Goal: Communication & Community: Participate in discussion

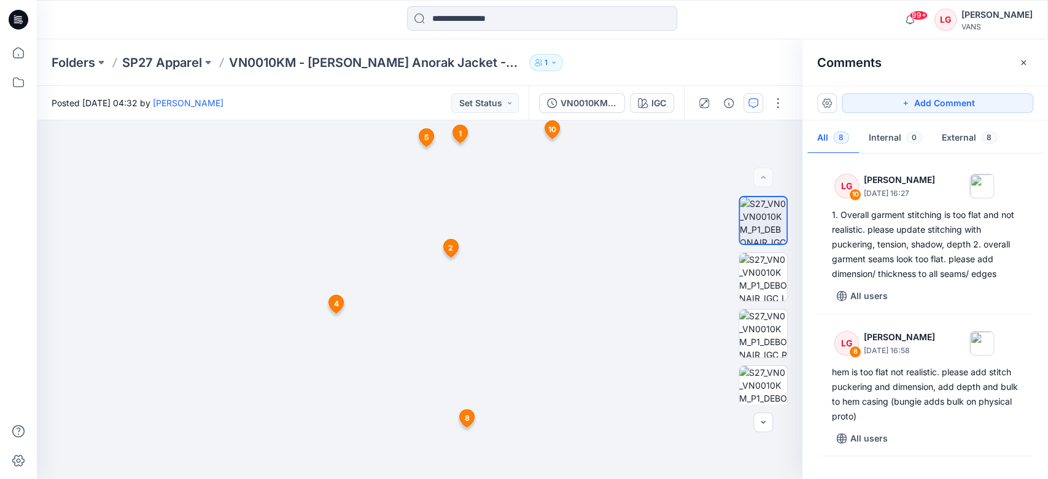
scroll to position [737, 0]
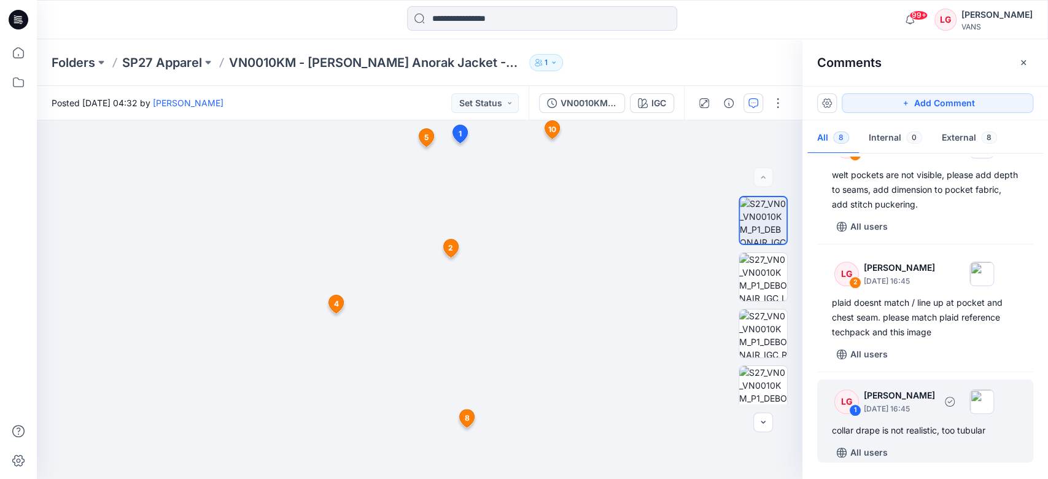
click at [911, 405] on p "[DATE] 16:45" at bounding box center [899, 409] width 71 height 12
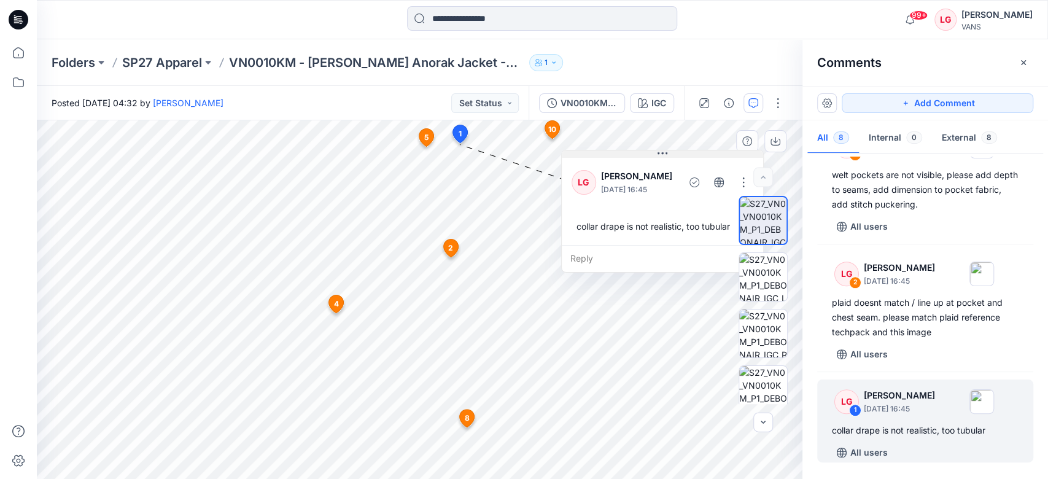
drag, startPoint x: 562, startPoint y: 155, endPoint x: 682, endPoint y: 156, distance: 120.4
click at [682, 156] on button at bounding box center [662, 153] width 201 height 7
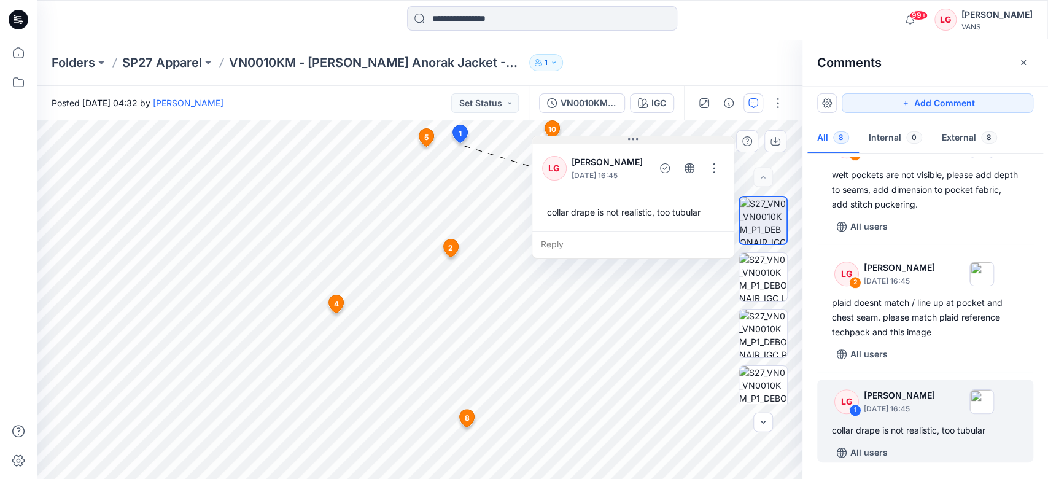
drag, startPoint x: 665, startPoint y: 155, endPoint x: 636, endPoint y: 139, distance: 33.5
click at [636, 139] on icon at bounding box center [633, 139] width 10 height 10
click at [713, 171] on button "button" at bounding box center [714, 167] width 20 height 20
click at [703, 190] on p "Edit comment" at bounding box center [718, 195] width 55 height 13
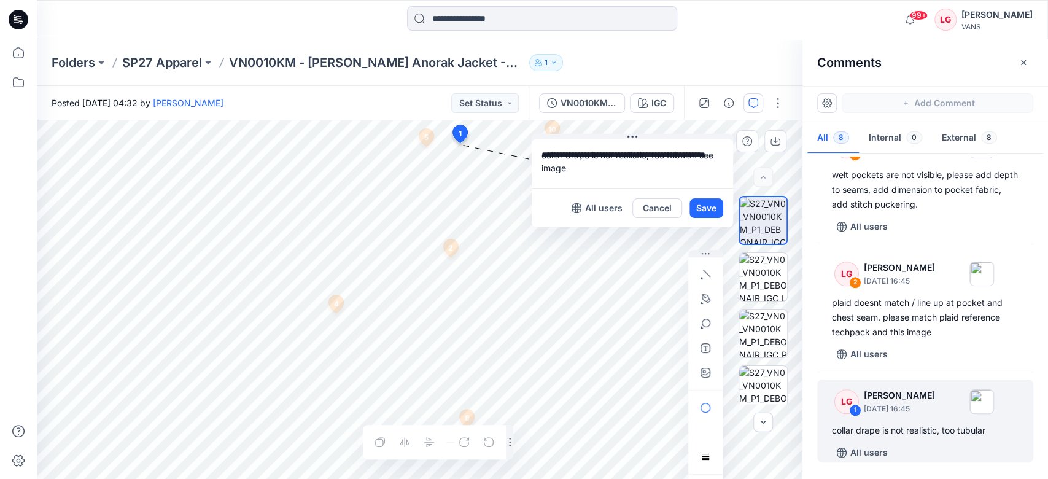
click at [648, 159] on textarea "**********" at bounding box center [632, 163] width 201 height 49
click at [569, 168] on textarea "**********" at bounding box center [632, 163] width 201 height 49
click at [701, 155] on textarea "**********" at bounding box center [632, 163] width 201 height 49
click at [603, 184] on textarea "**********" at bounding box center [632, 163] width 201 height 49
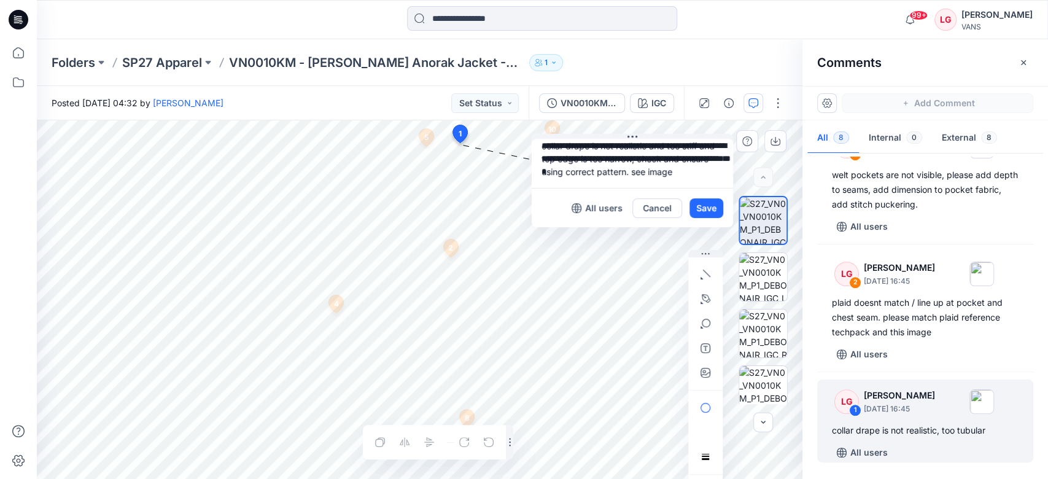
click at [653, 158] on textarea "**********" at bounding box center [632, 163] width 201 height 49
click at [658, 173] on textarea "**********" at bounding box center [632, 163] width 201 height 49
type textarea "**********"
click at [703, 206] on button "Save" at bounding box center [707, 208] width 34 height 20
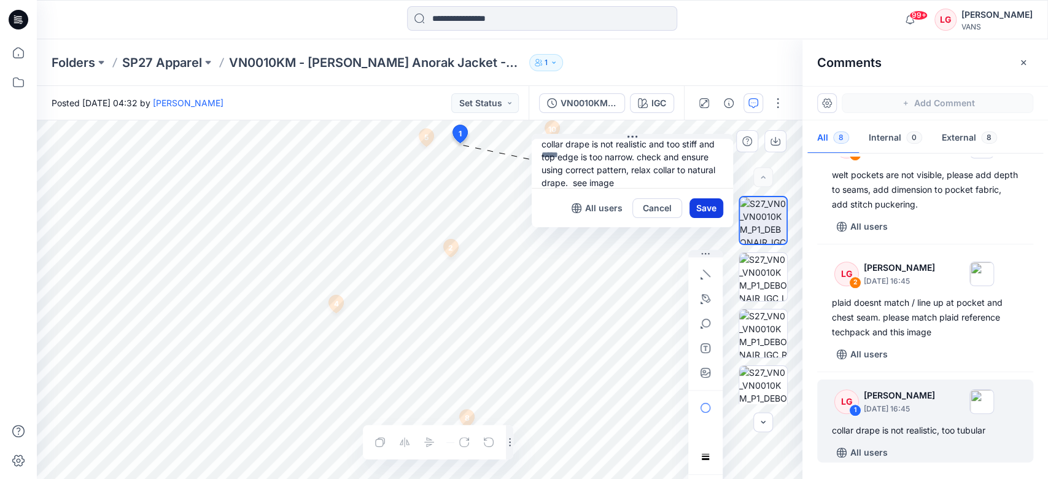
scroll to position [0, 0]
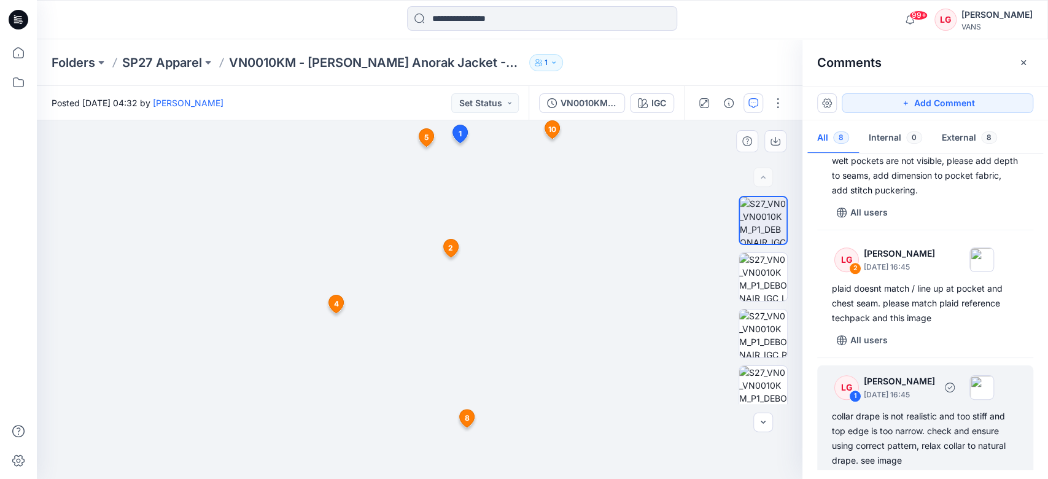
click at [921, 424] on div "collar drape is not realistic and too stiff and top edge is too narrow. check a…" at bounding box center [925, 438] width 187 height 59
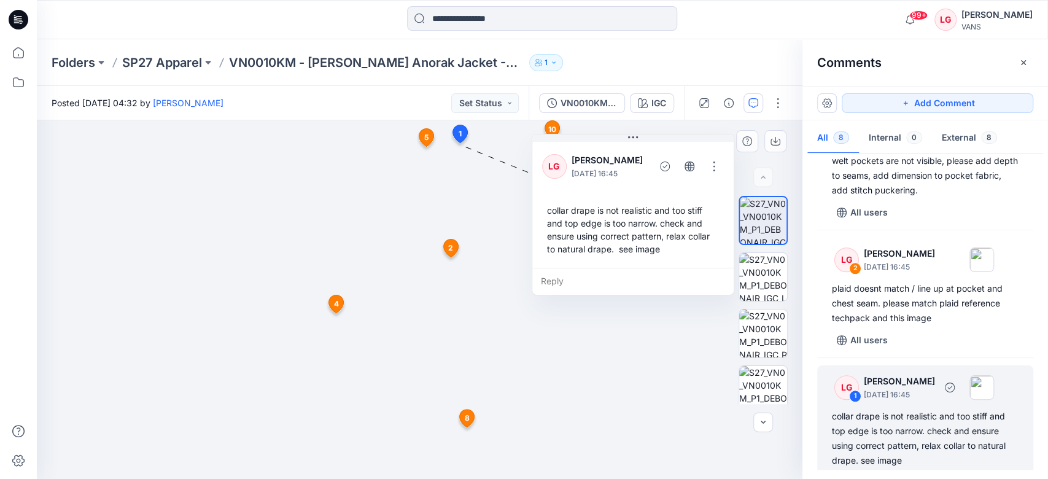
scroll to position [773, 0]
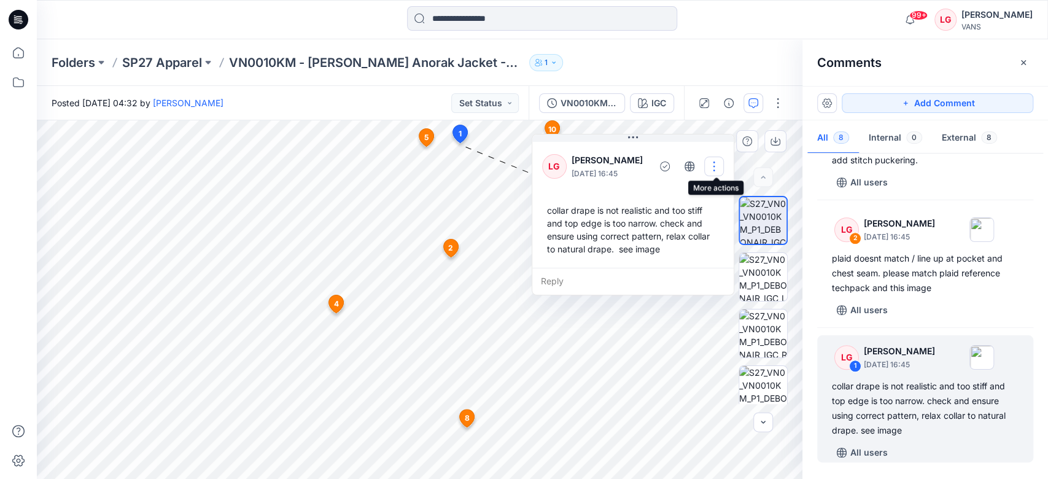
click at [714, 169] on button "button" at bounding box center [714, 167] width 20 height 20
click at [714, 191] on p "Edit comment" at bounding box center [718, 195] width 55 height 13
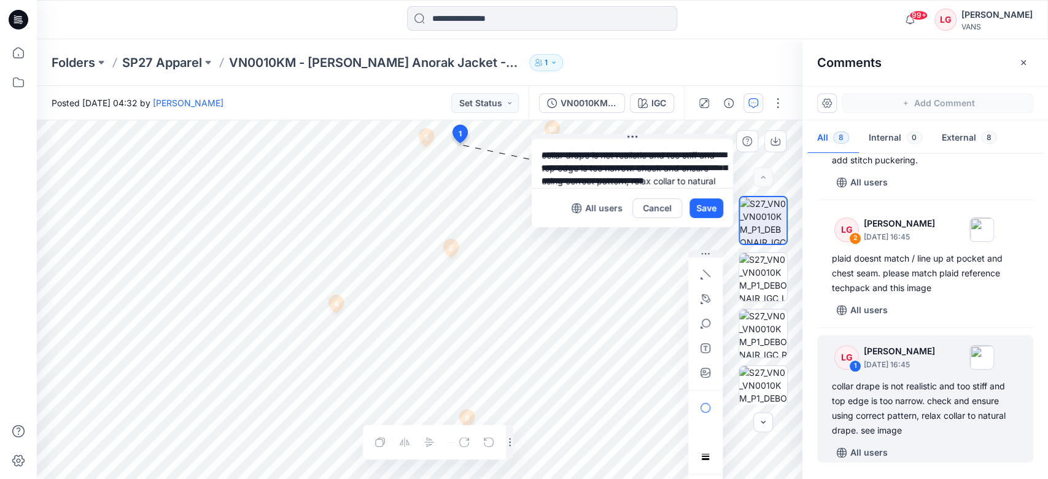
scroll to position [22, 0]
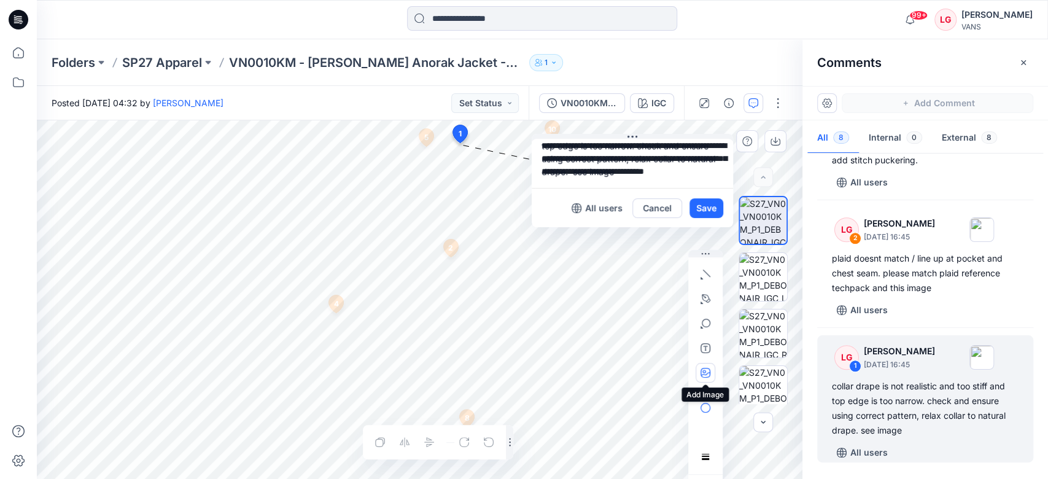
click at [709, 368] on icon "button" at bounding box center [706, 373] width 10 height 10
type input"] "**********"
click at [711, 300] on button "button" at bounding box center [706, 299] width 20 height 20
click at [635, 298] on icon "button" at bounding box center [639, 298] width 9 height 9
click at [703, 300] on icon "button" at bounding box center [707, 298] width 8 height 8
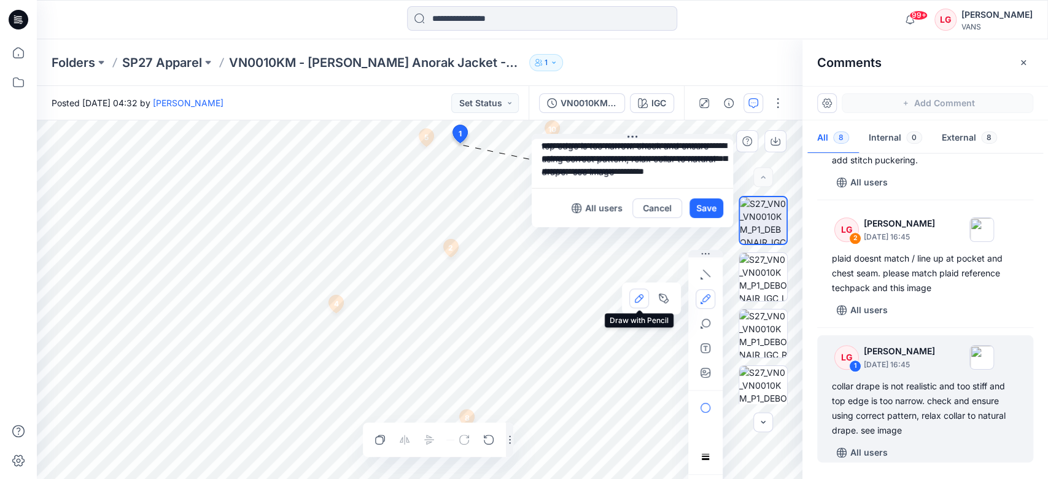
click at [640, 297] on icon "button" at bounding box center [639, 299] width 10 height 10
click at [711, 209] on button "Save" at bounding box center [707, 208] width 34 height 20
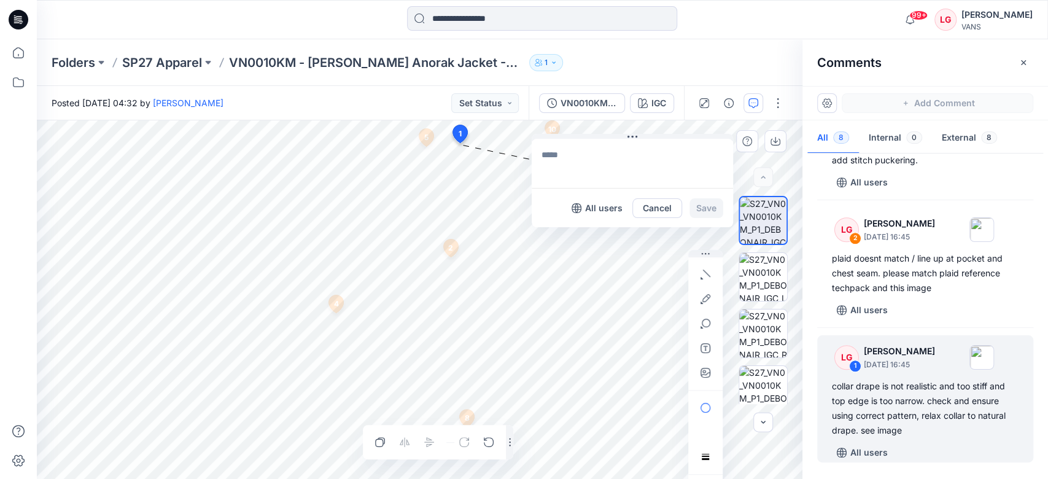
scroll to position [0, 0]
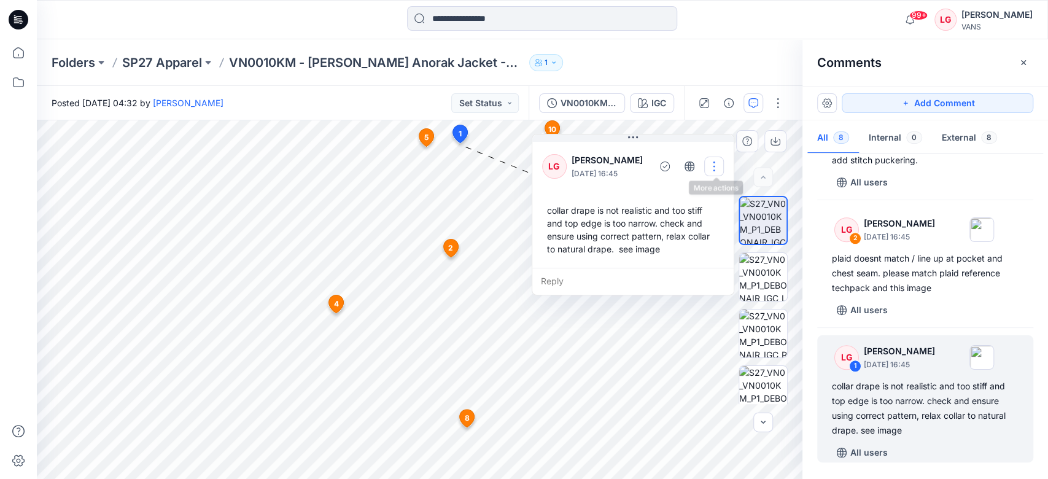
click at [714, 168] on button "button" at bounding box center [714, 167] width 20 height 20
click at [709, 196] on p "Edit comment" at bounding box center [718, 195] width 55 height 13
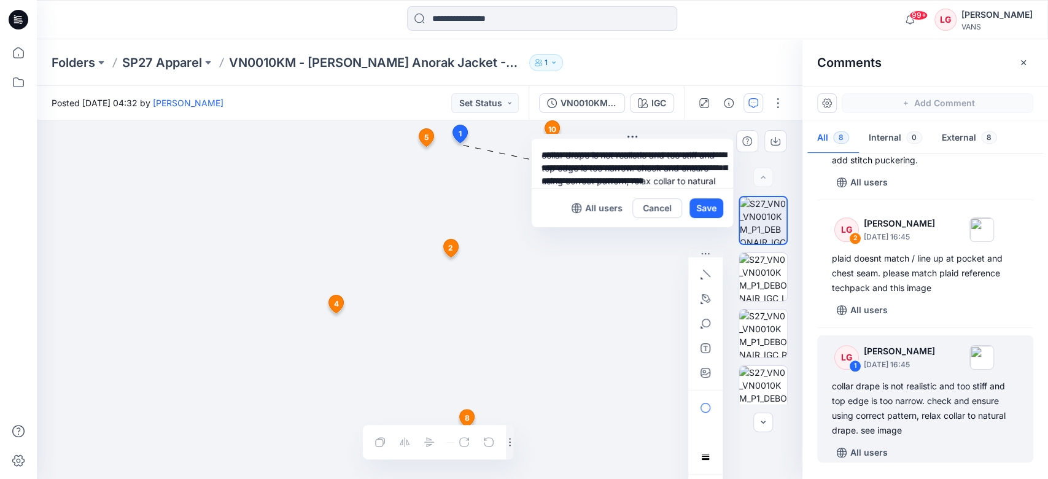
scroll to position [22, 0]
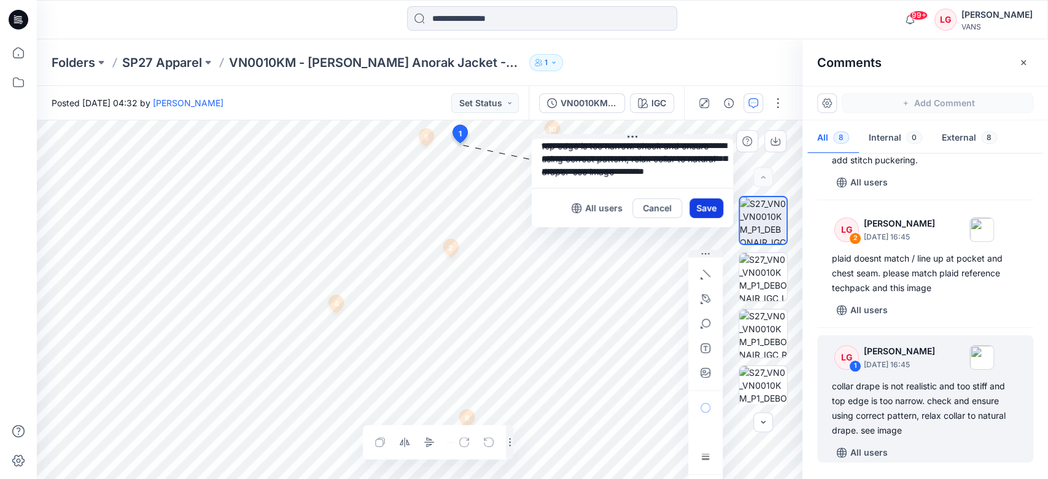
click at [703, 210] on button "Save" at bounding box center [707, 208] width 34 height 20
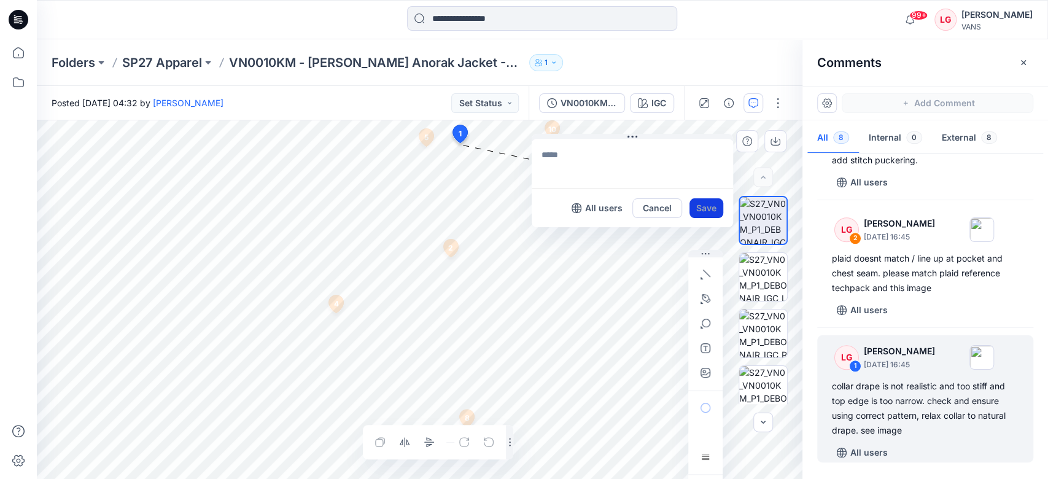
scroll to position [0, 0]
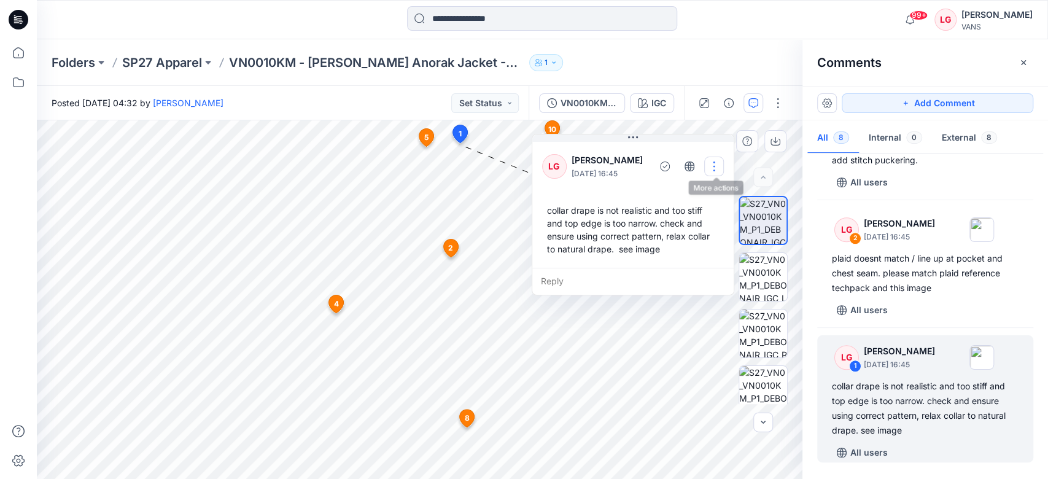
click at [718, 168] on button "button" at bounding box center [714, 167] width 20 height 20
click at [718, 192] on p "Edit comment" at bounding box center [718, 195] width 55 height 13
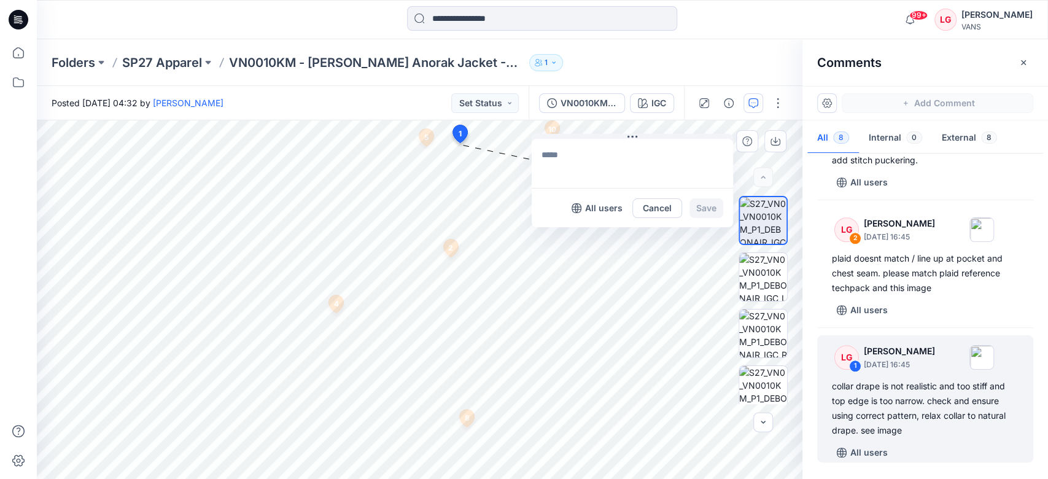
type textarea "**********"
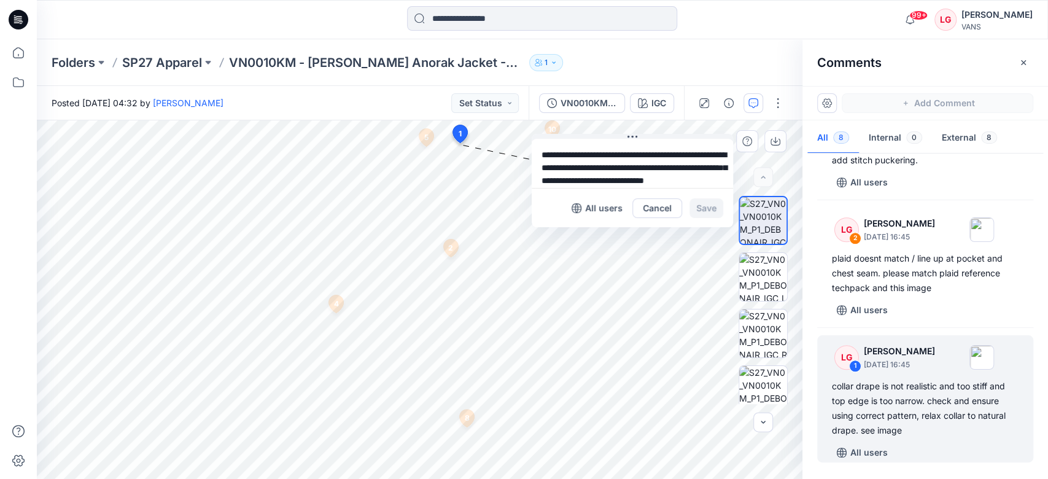
scroll to position [22, 0]
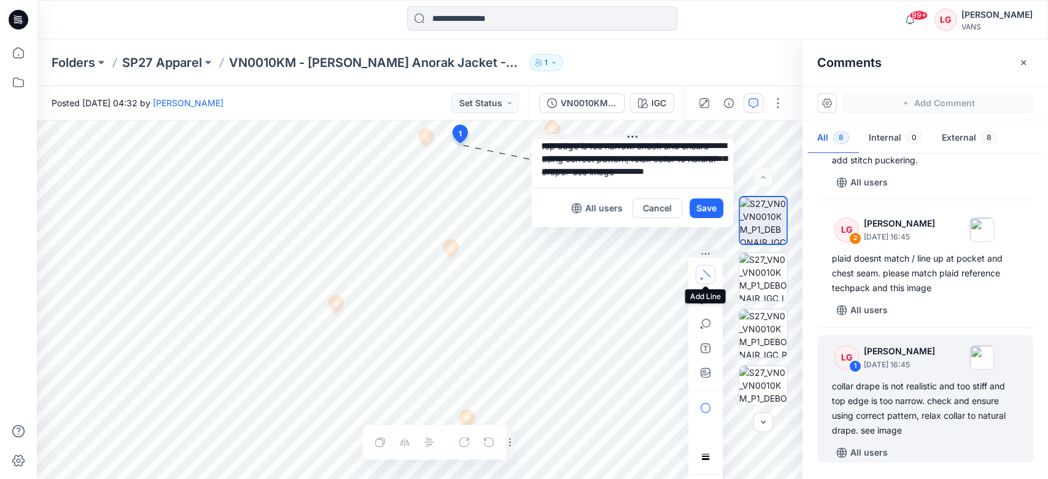
click at [702, 278] on icon "button" at bounding box center [702, 278] width 2 height 2
click at [705, 300] on icon "button" at bounding box center [706, 298] width 9 height 9
click at [642, 297] on icon "button" at bounding box center [639, 299] width 10 height 10
click at [709, 207] on button "Save" at bounding box center [707, 208] width 34 height 20
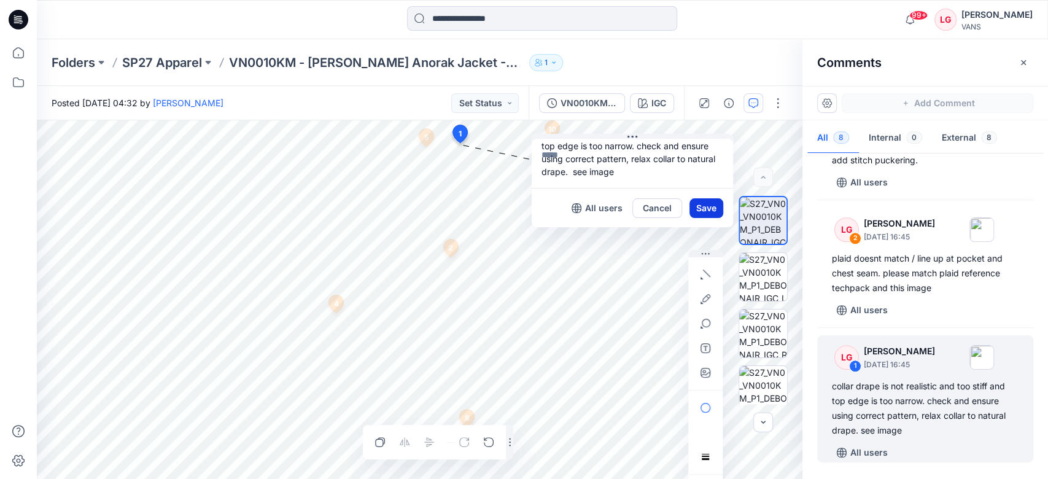
scroll to position [0, 0]
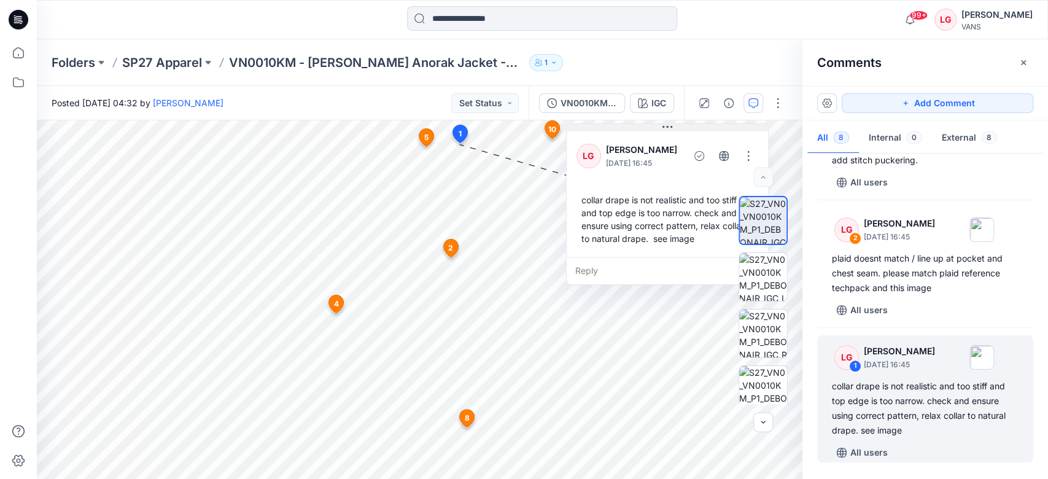
drag, startPoint x: 672, startPoint y: 139, endPoint x: 707, endPoint y: 128, distance: 35.9
click at [707, 128] on button at bounding box center [667, 127] width 201 height 7
click at [827, 101] on button "button" at bounding box center [827, 103] width 20 height 20
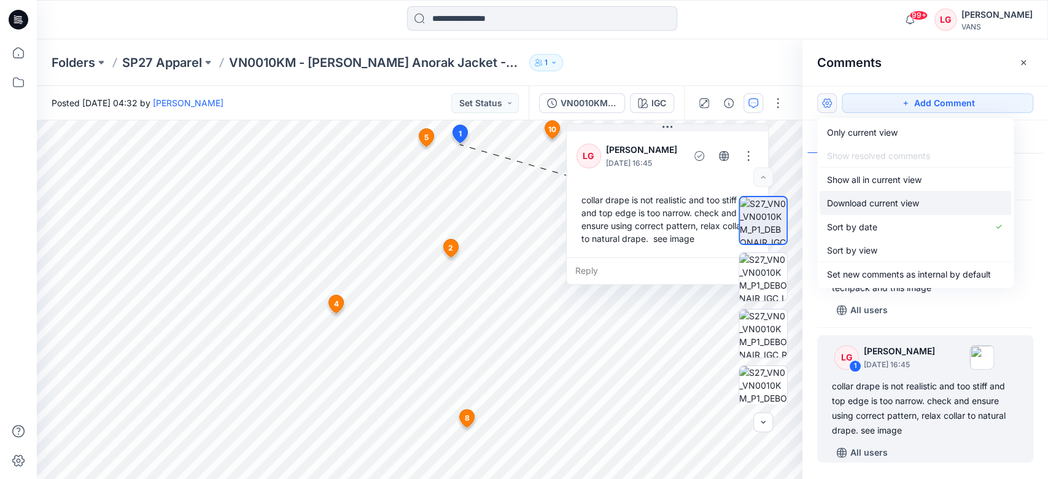
click at [847, 207] on p "Download current view" at bounding box center [873, 203] width 92 height 13
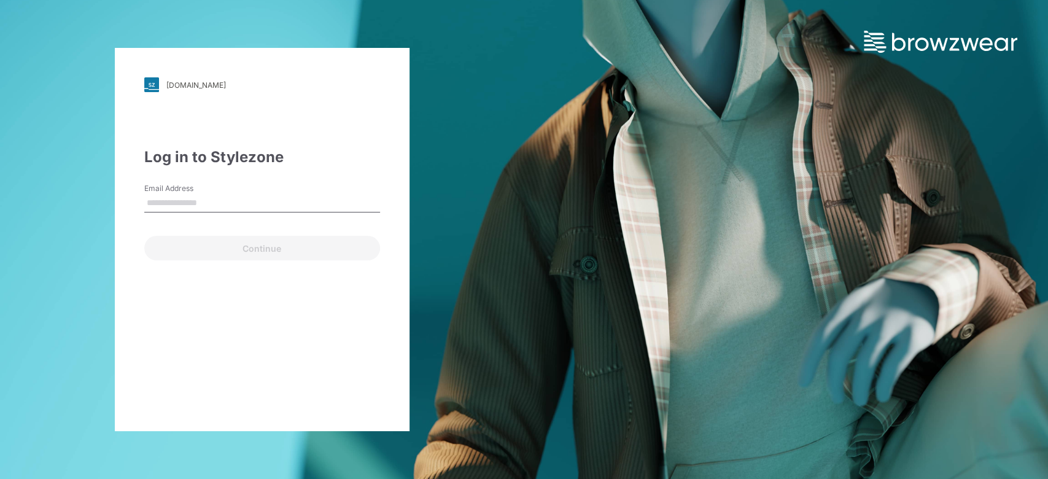
click at [301, 204] on input "Email Address" at bounding box center [262, 203] width 236 height 18
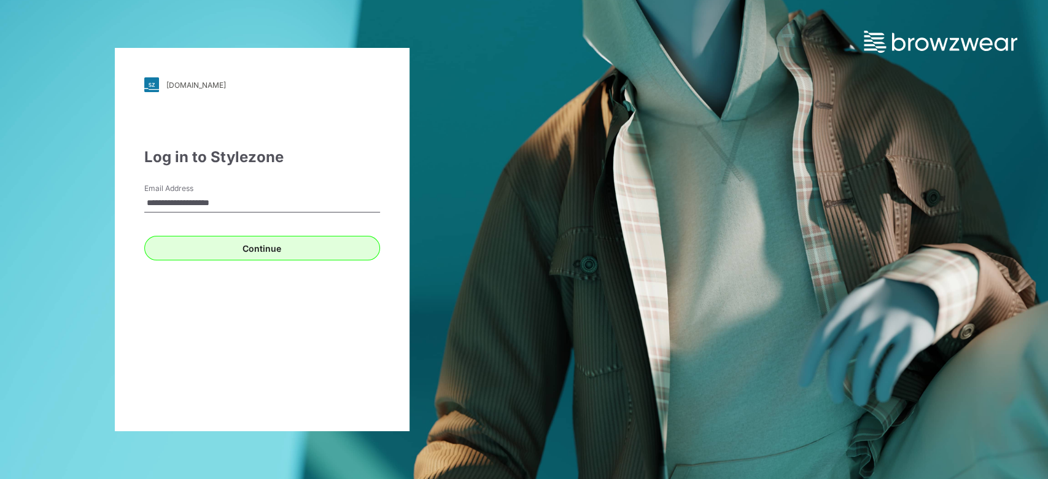
type input "**********"
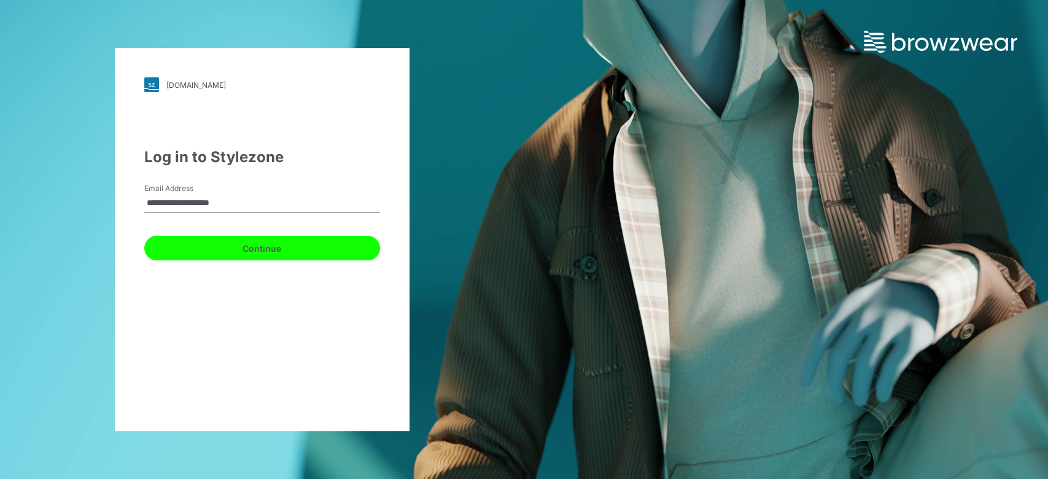
click at [306, 250] on button "Continue" at bounding box center [262, 248] width 236 height 25
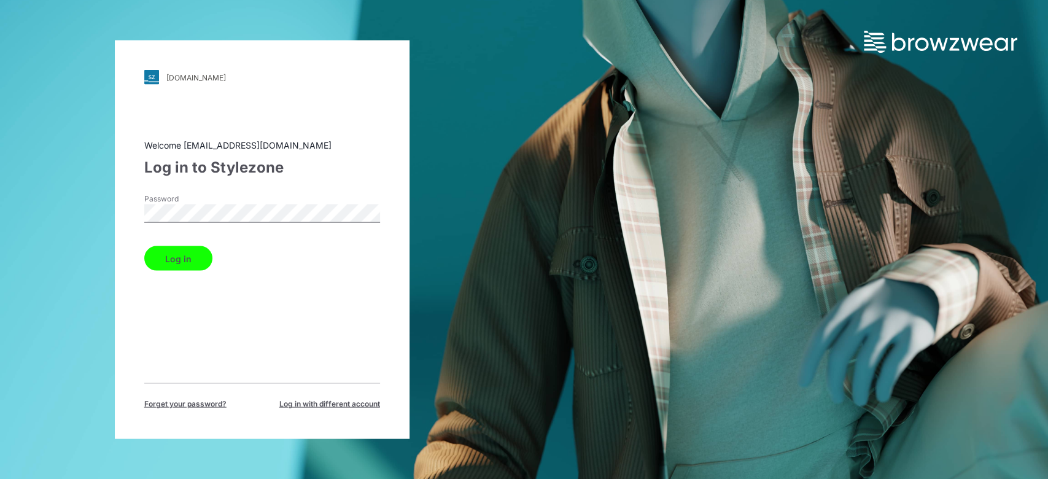
click at [174, 260] on button "Log in" at bounding box center [178, 258] width 68 height 25
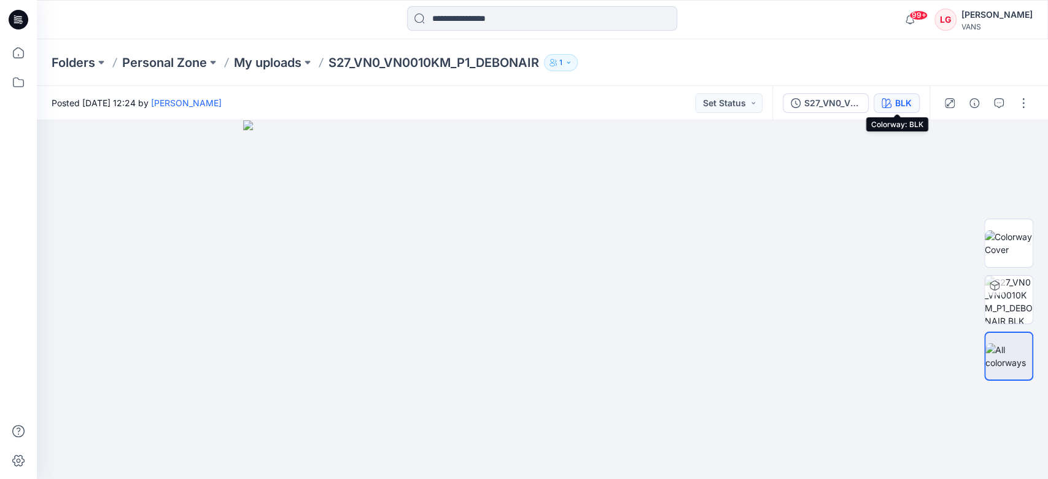
click at [895, 103] on div "BLK" at bounding box center [903, 103] width 17 height 14
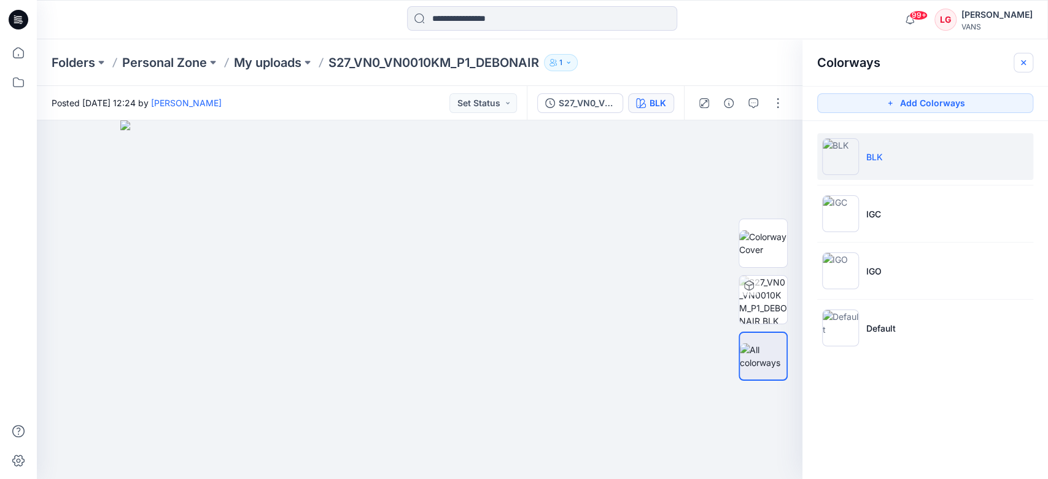
click at [1023, 64] on icon "button" at bounding box center [1024, 63] width 10 height 10
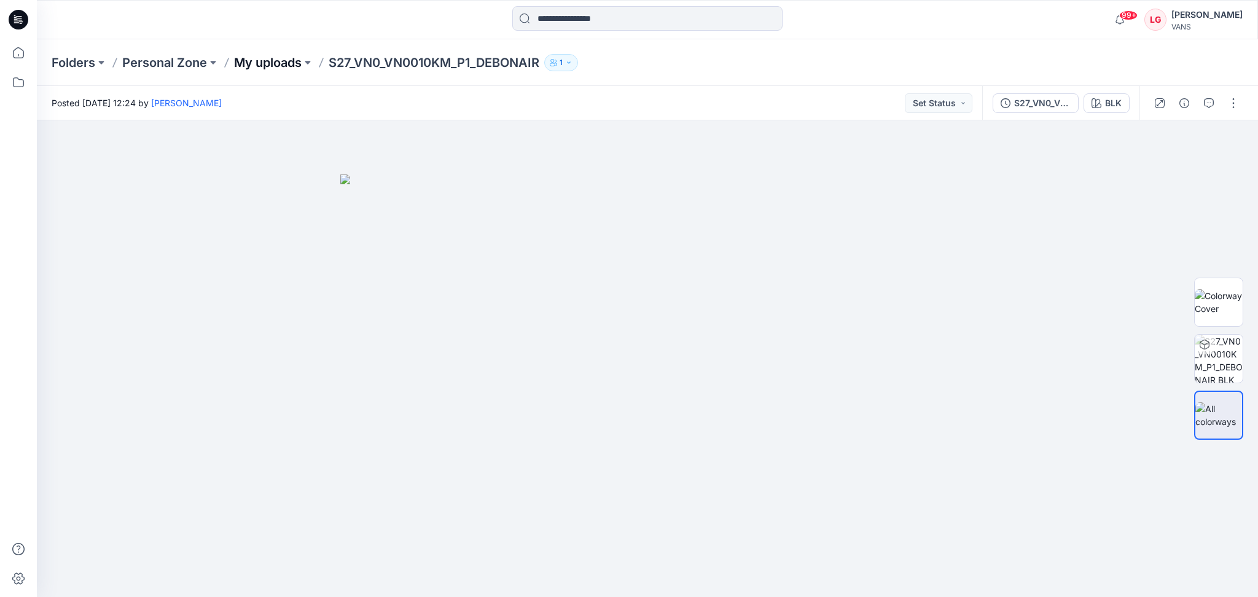
click at [286, 62] on p "My uploads" at bounding box center [268, 62] width 68 height 17
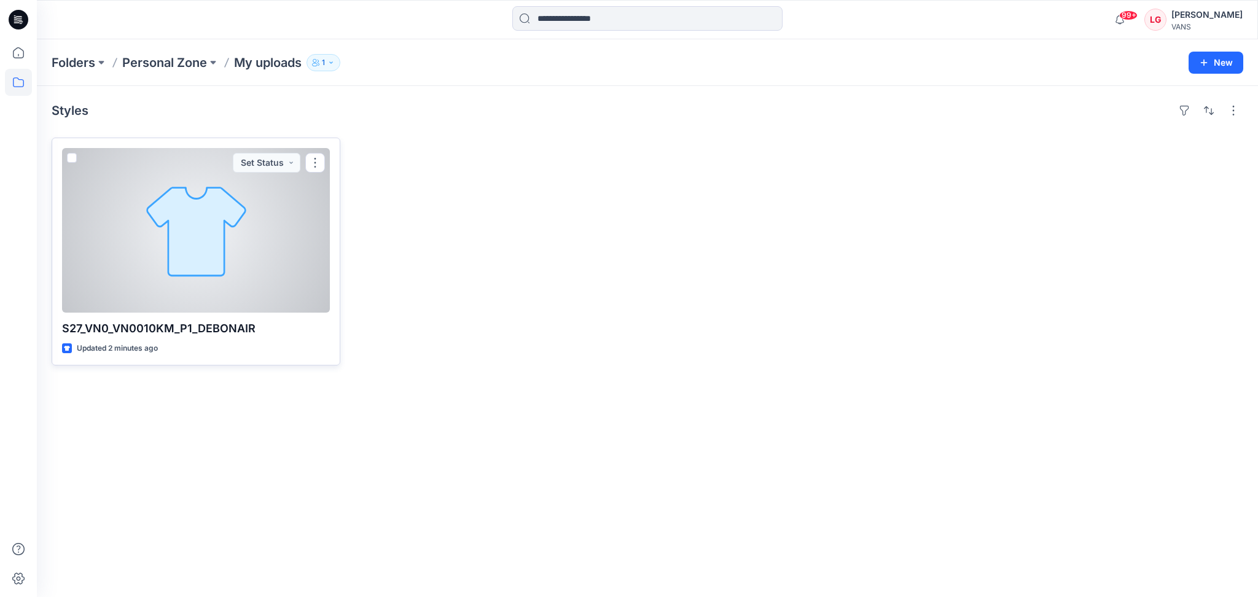
click at [211, 229] on div at bounding box center [196, 230] width 268 height 165
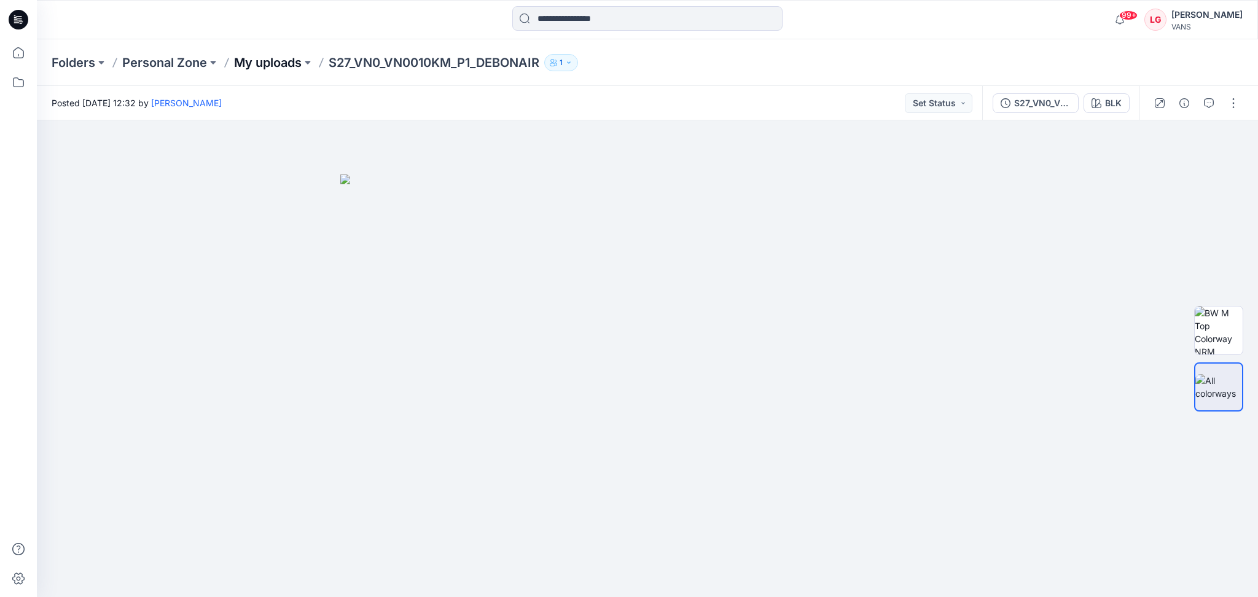
click at [263, 62] on p "My uploads" at bounding box center [268, 62] width 68 height 17
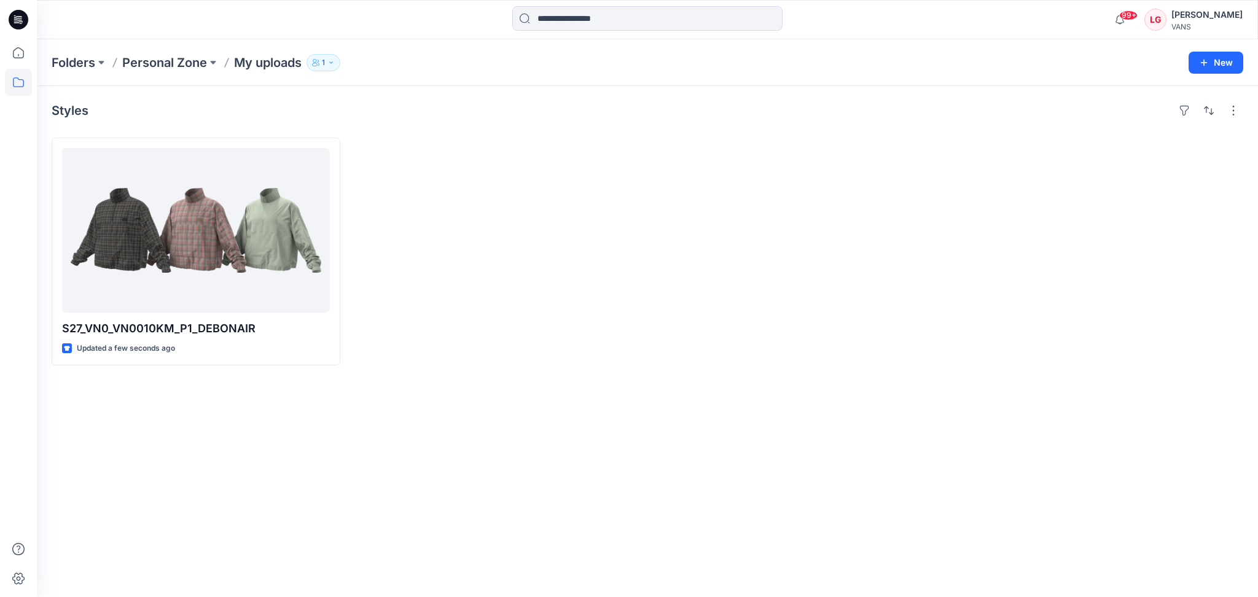
click at [17, 25] on icon at bounding box center [19, 20] width 20 height 20
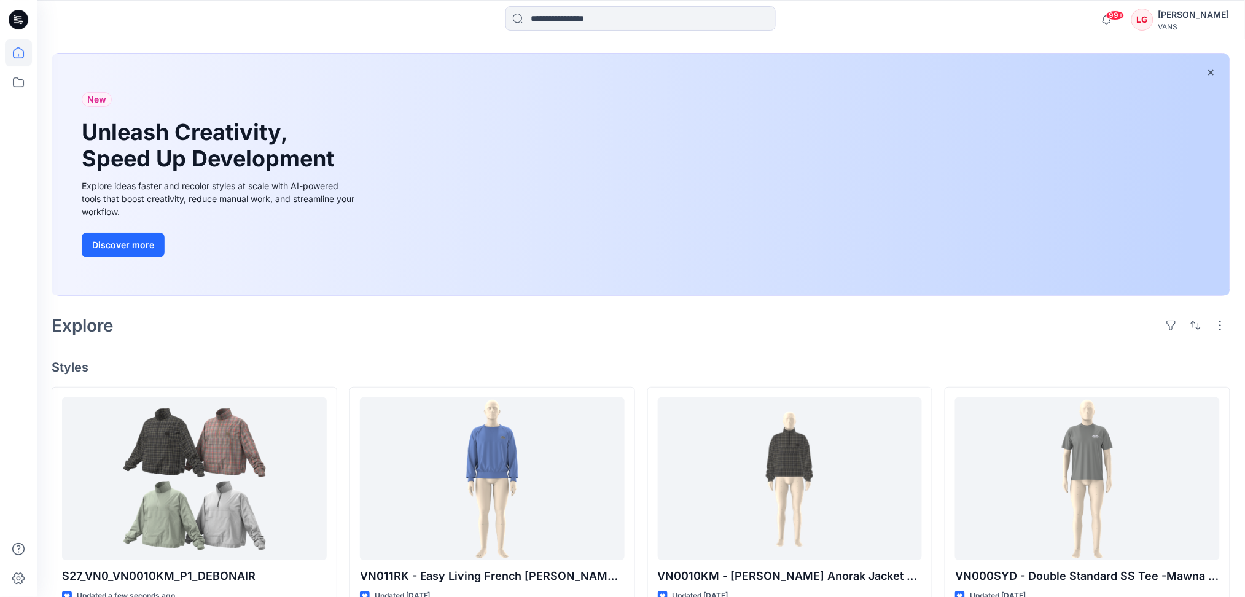
scroll to position [82, 0]
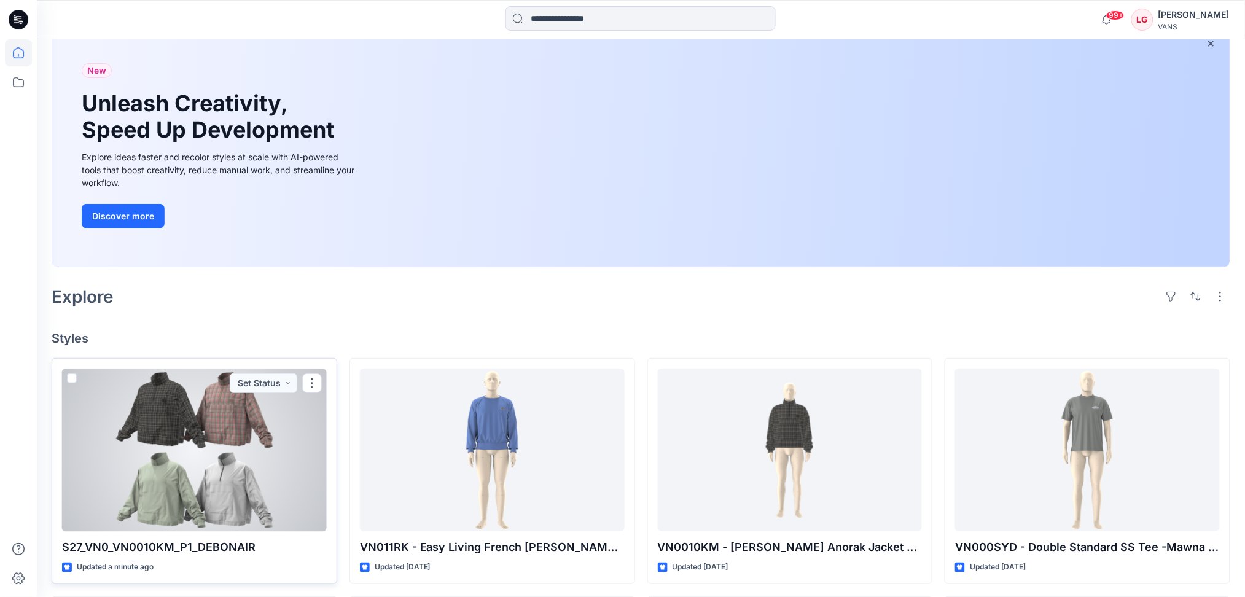
click at [195, 435] on div at bounding box center [194, 449] width 265 height 163
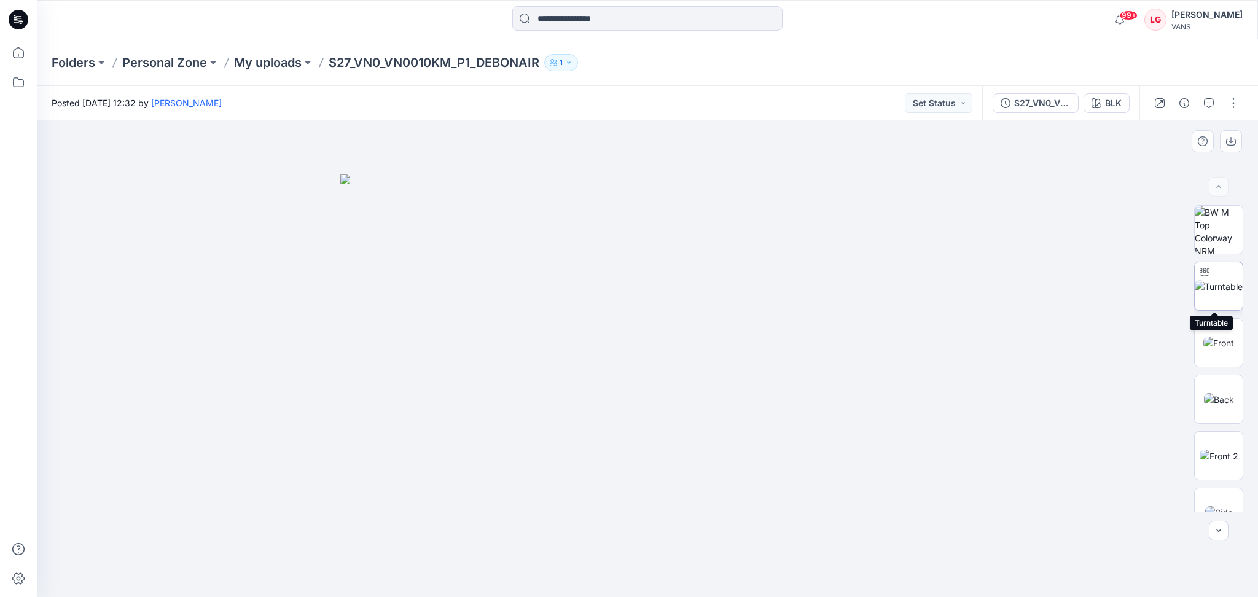
click at [1212, 286] on img at bounding box center [1218, 286] width 48 height 13
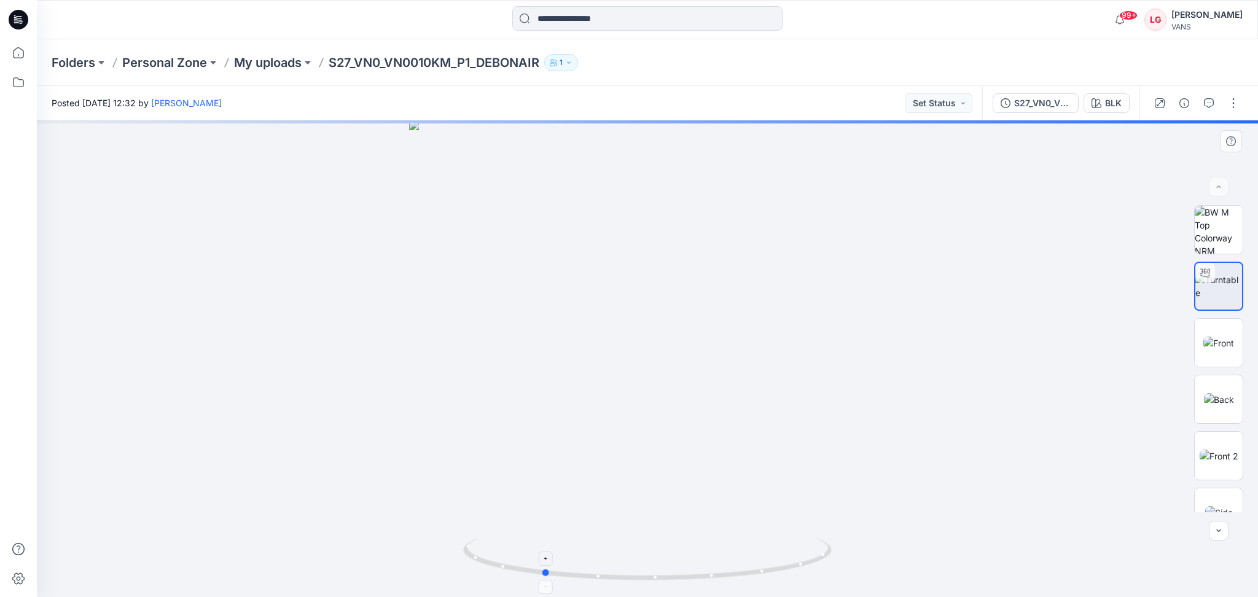
drag, startPoint x: 796, startPoint y: 566, endPoint x: 691, endPoint y: 574, distance: 105.4
click at [691, 574] on icon at bounding box center [649, 560] width 372 height 46
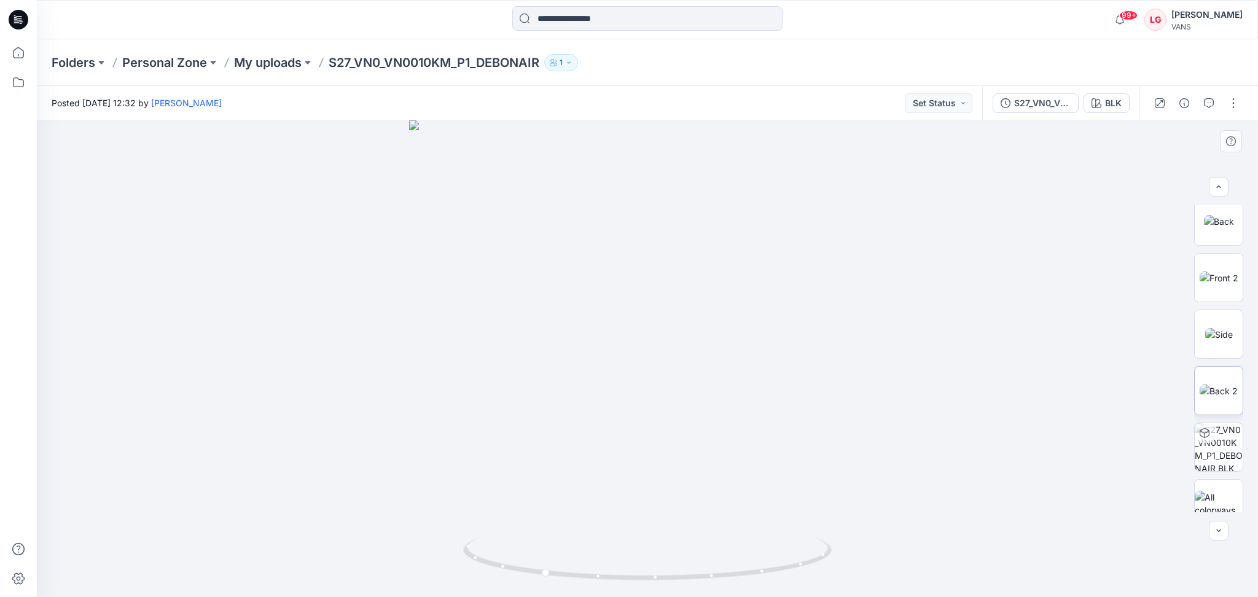
scroll to position [193, 0]
click at [1218, 493] on img at bounding box center [1218, 488] width 48 height 26
click at [1216, 293] on img at bounding box center [1218, 286] width 48 height 13
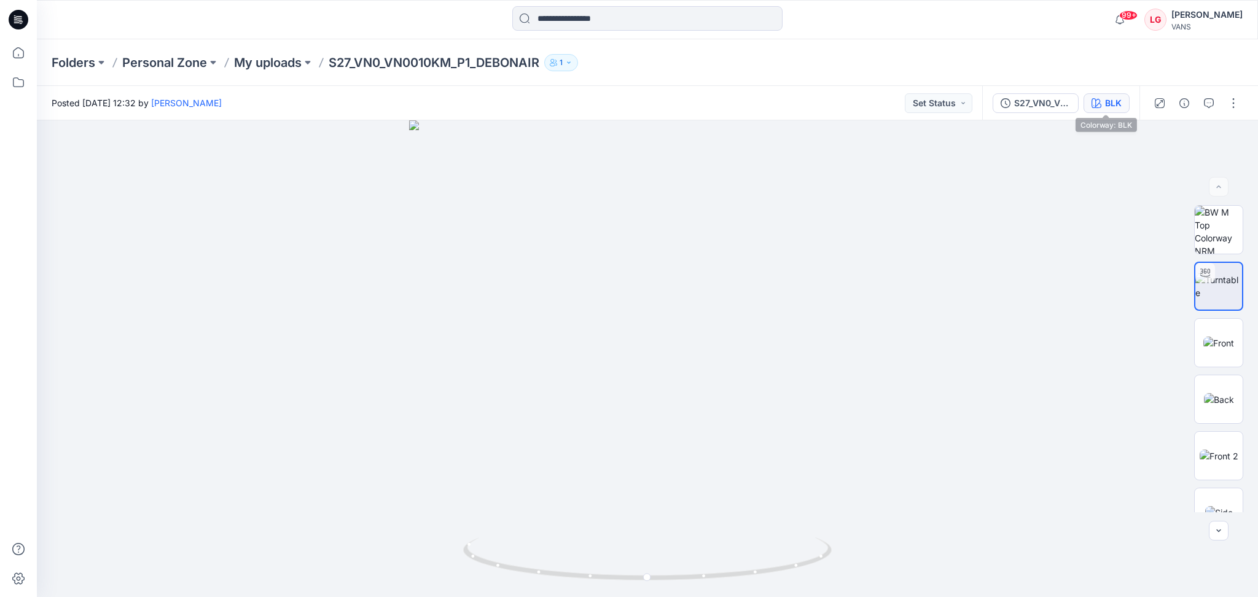
click at [1109, 99] on div "BLK" at bounding box center [1113, 103] width 17 height 14
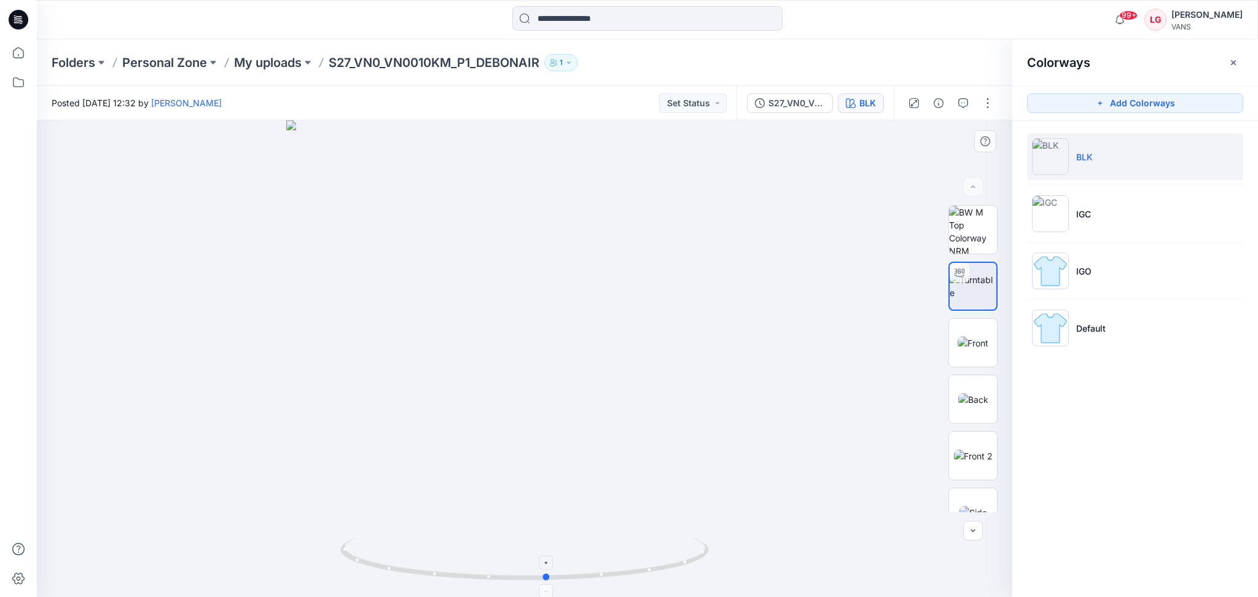
drag, startPoint x: 660, startPoint y: 572, endPoint x: 683, endPoint y: 569, distance: 23.0
click at [683, 569] on icon at bounding box center [526, 560] width 372 height 46
drag, startPoint x: 675, startPoint y: 568, endPoint x: 637, endPoint y: 555, distance: 40.4
click at [637, 555] on icon at bounding box center [526, 560] width 372 height 46
drag, startPoint x: 518, startPoint y: 521, endPoint x: 526, endPoint y: 320, distance: 201.0
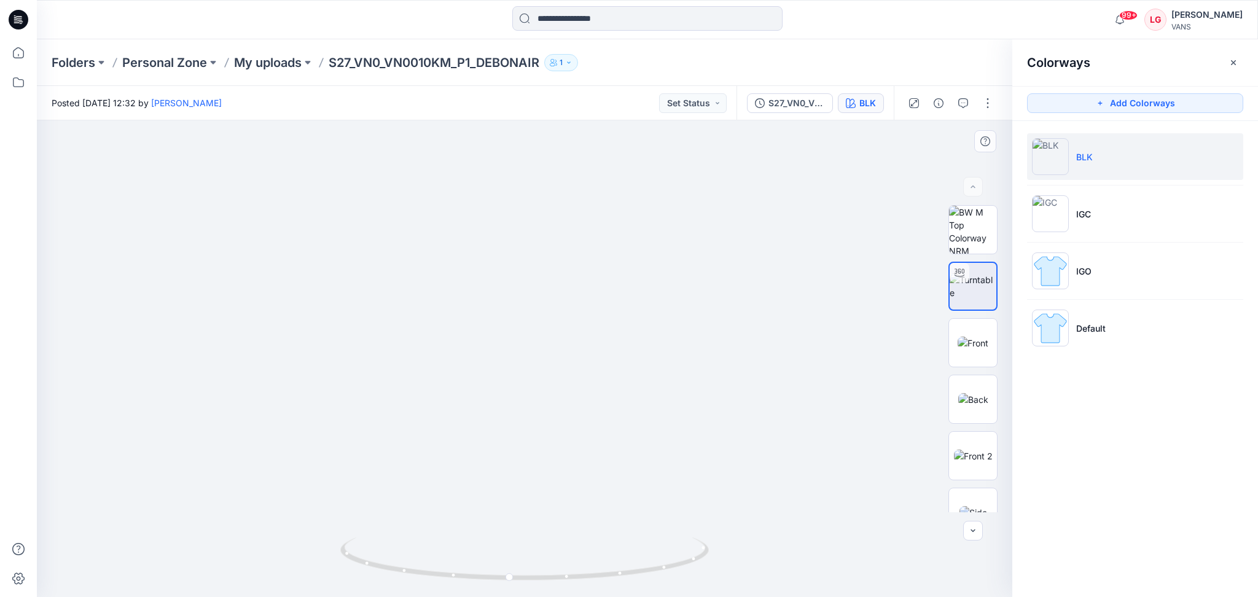
click at [526, 320] on img at bounding box center [524, 186] width 820 height 820
drag, startPoint x: 511, startPoint y: 314, endPoint x: 510, endPoint y: 399, distance: 84.8
click at [80, 63] on p "Folders" at bounding box center [74, 62] width 44 height 17
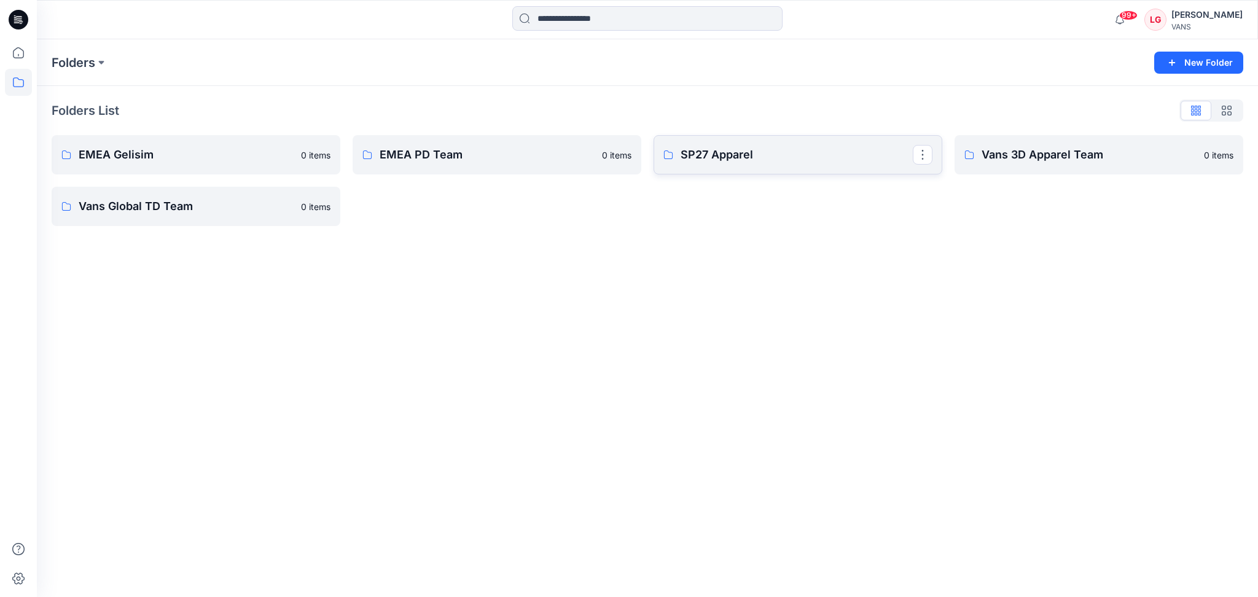
click at [749, 161] on p "SP27 Apparel" at bounding box center [796, 154] width 232 height 17
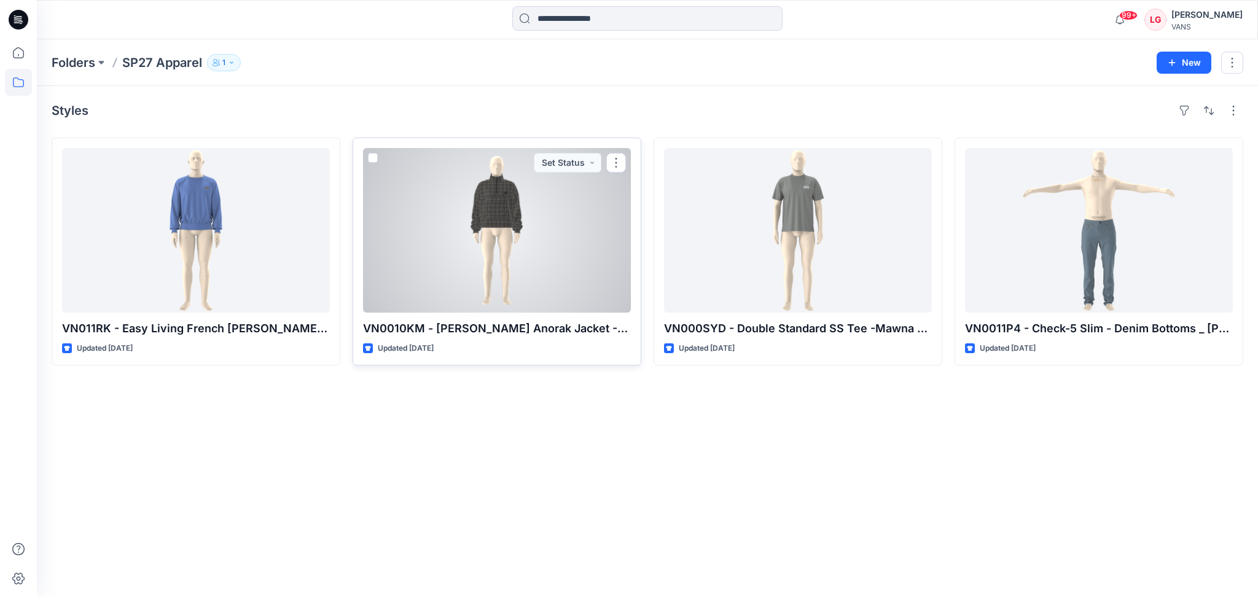
click at [551, 243] on div at bounding box center [497, 230] width 268 height 165
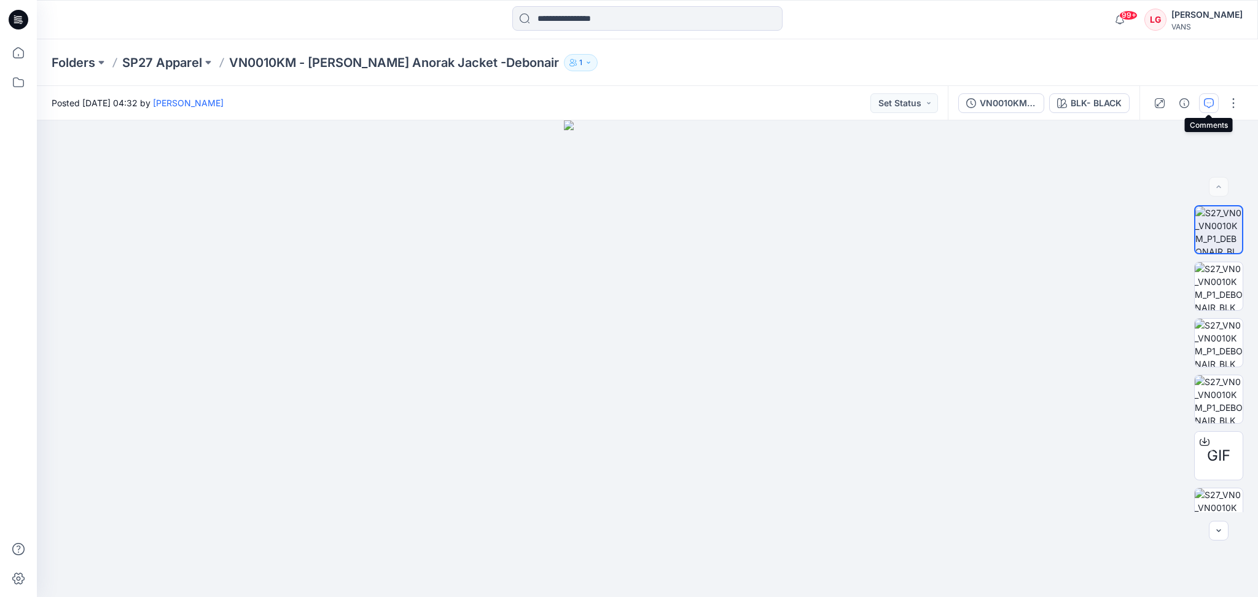
click at [1206, 110] on button "button" at bounding box center [1209, 103] width 20 height 20
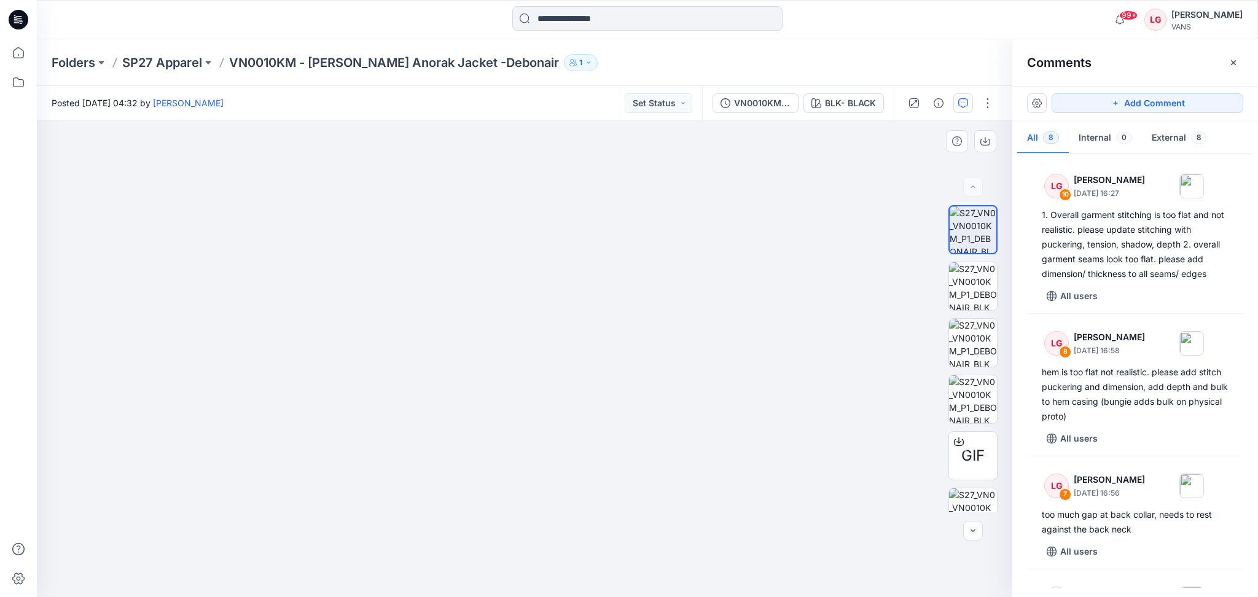
drag, startPoint x: 548, startPoint y: 287, endPoint x: 537, endPoint y: 504, distance: 217.0
click at [1147, 104] on button "Add Comment" at bounding box center [1147, 103] width 192 height 20
click at [643, 476] on div "11" at bounding box center [524, 358] width 975 height 477
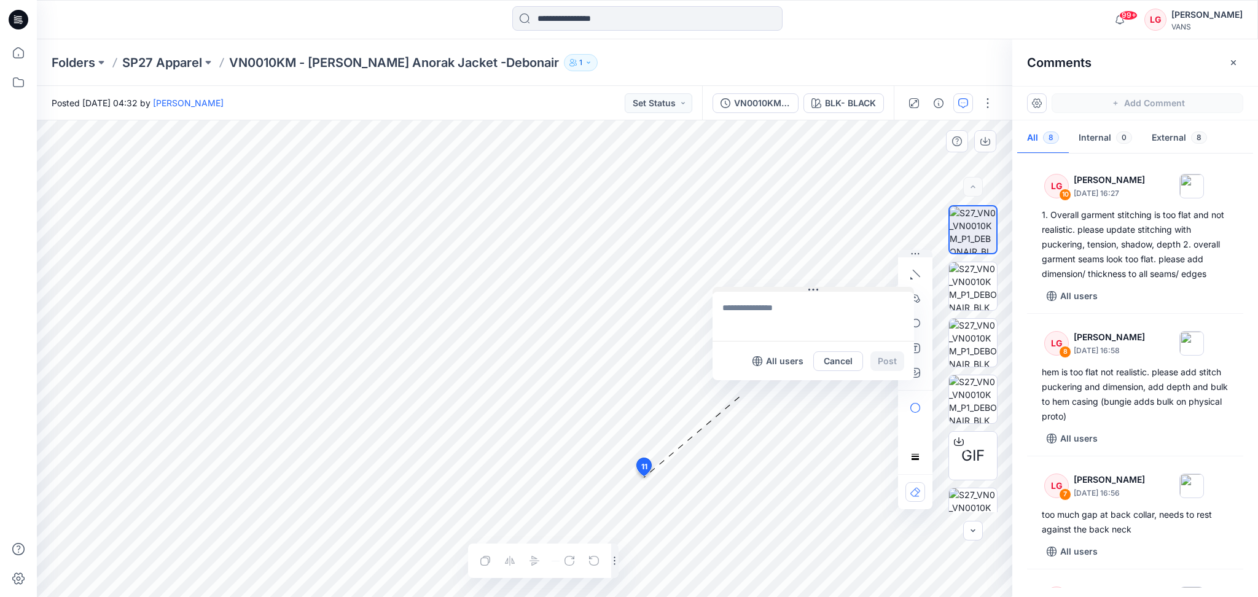
drag, startPoint x: 726, startPoint y: 486, endPoint x: 814, endPoint y: 290, distance: 214.1
click at [814, 290] on icon at bounding box center [813, 290] width 10 height 10
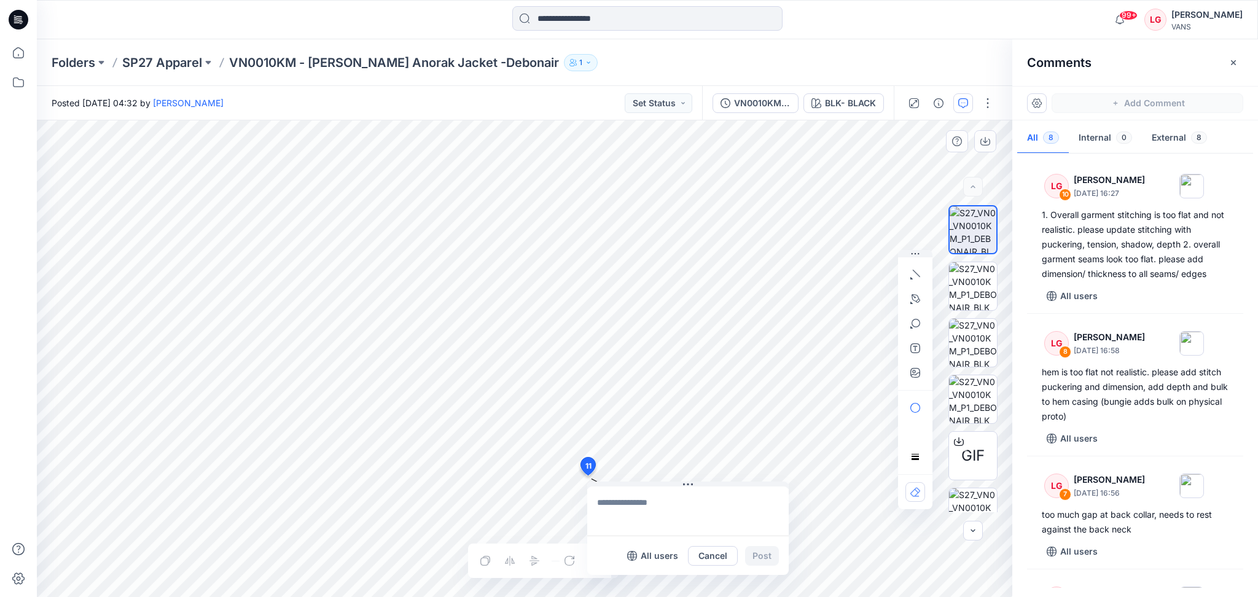
drag, startPoint x: 645, startPoint y: 465, endPoint x: 587, endPoint y: 466, distance: 57.7
click at [742, 442] on div "11 All users Cancel Post Layer 1" at bounding box center [524, 358] width 975 height 477
click at [713, 497] on textarea at bounding box center [669, 510] width 201 height 49
click at [640, 502] on textarea "**********" at bounding box center [669, 510] width 201 height 49
click at [702, 504] on textarea "**********" at bounding box center [669, 510] width 201 height 49
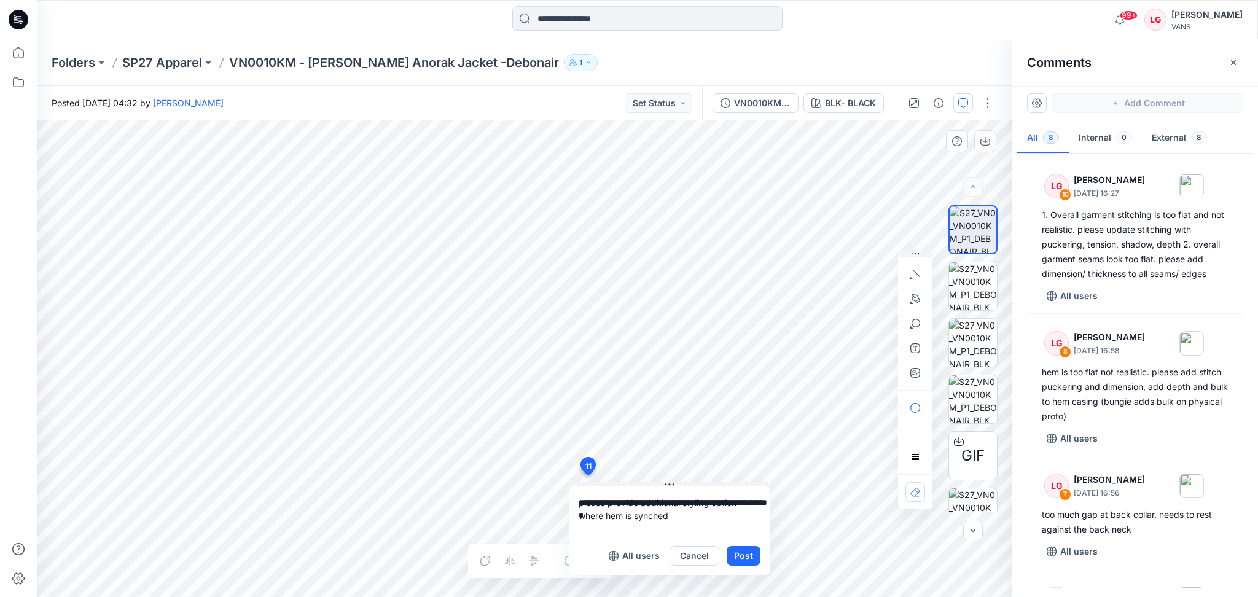
click at [681, 515] on textarea "**********" at bounding box center [669, 510] width 201 height 49
type textarea "**********"
click at [744, 559] on button "Post" at bounding box center [743, 556] width 34 height 20
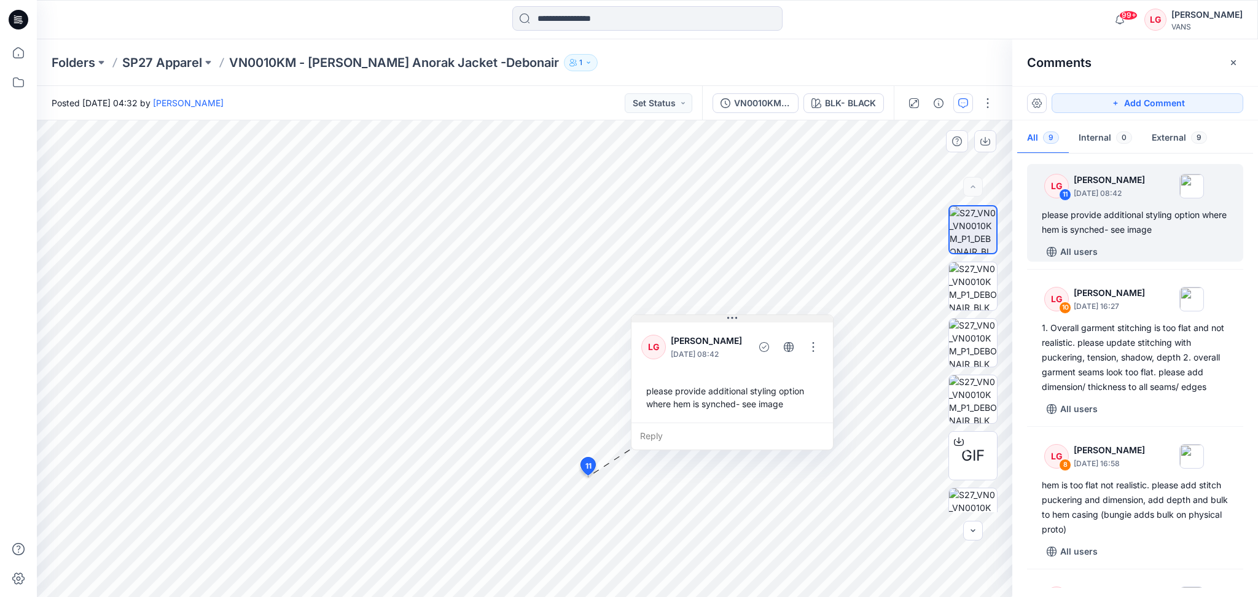
drag, startPoint x: 715, startPoint y: 489, endPoint x: 777, endPoint y: 322, distance: 178.2
click at [777, 322] on button at bounding box center [731, 318] width 201 height 7
click at [818, 346] on button "button" at bounding box center [813, 347] width 20 height 20
click at [837, 375] on p "Edit comment" at bounding box center [819, 375] width 55 height 13
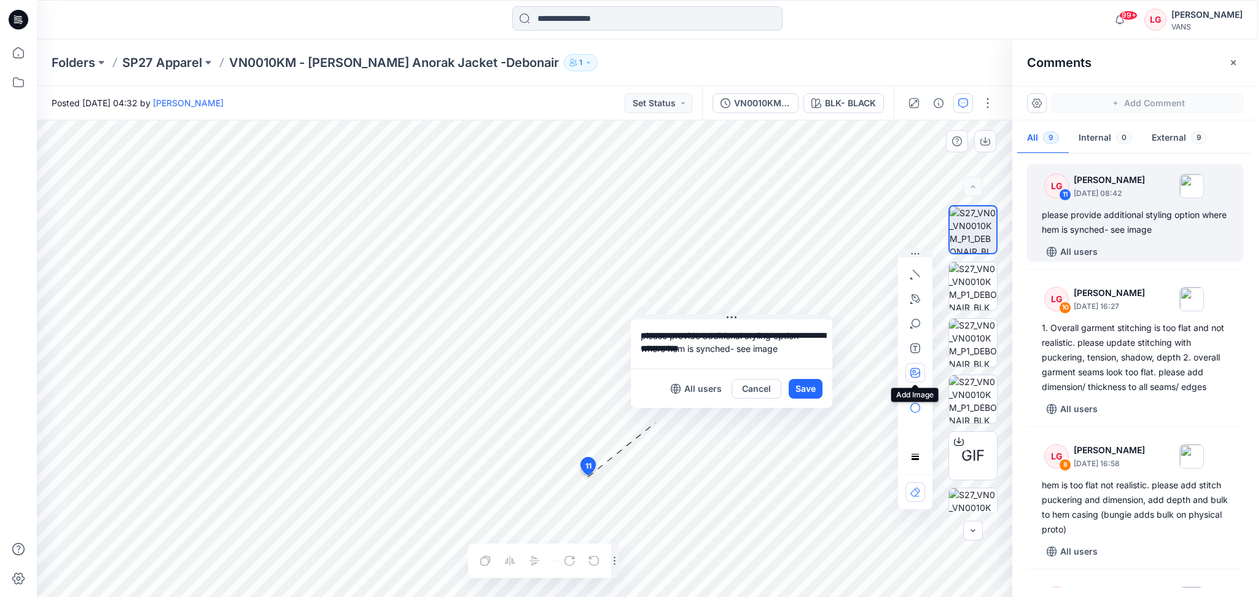
click at [919, 372] on icon "button" at bounding box center [915, 373] width 10 height 10
type input"] "**********"
click at [25, 169] on div "**********" at bounding box center [629, 298] width 1258 height 597
click at [809, 391] on button "Save" at bounding box center [805, 389] width 34 height 20
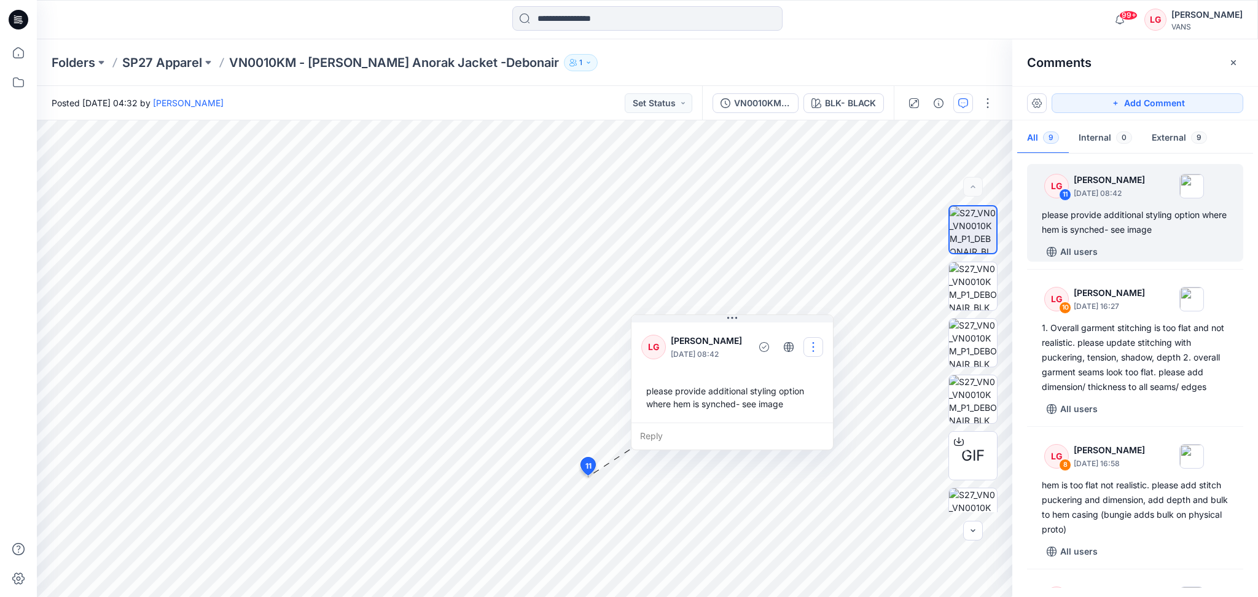
click at [810, 350] on button "button" at bounding box center [813, 347] width 20 height 20
click at [816, 378] on p "Edit comment" at bounding box center [819, 375] width 55 height 13
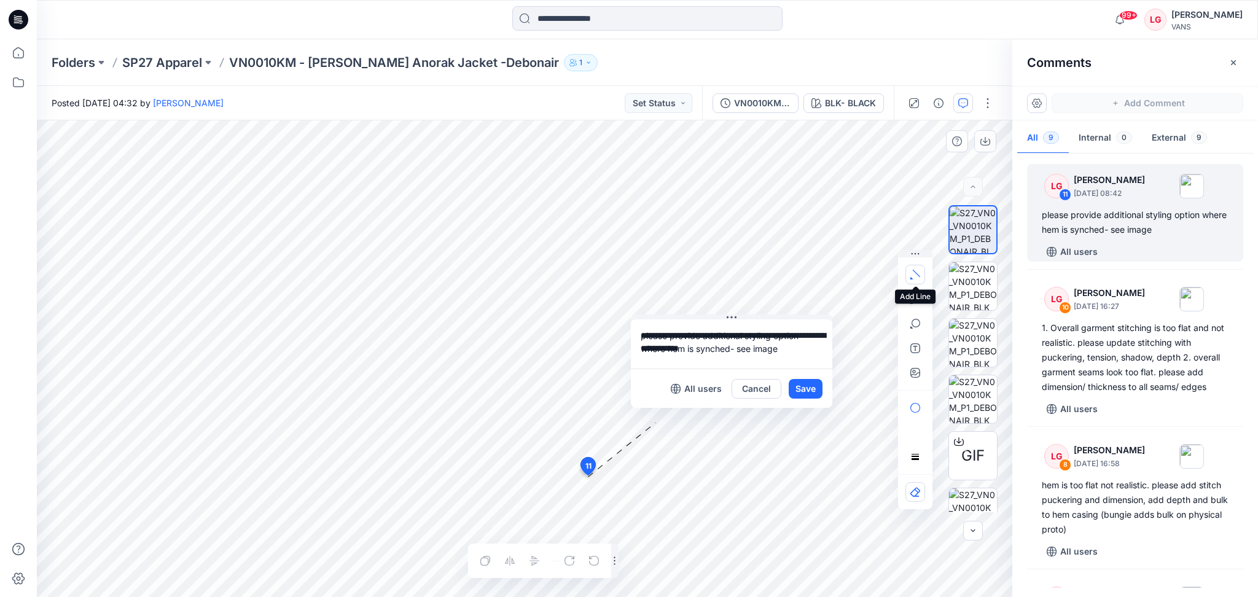
click at [908, 281] on button "button" at bounding box center [915, 275] width 20 height 20
click at [845, 277] on button "button" at bounding box center [849, 272] width 20 height 20
click at [809, 385] on button "Save" at bounding box center [805, 389] width 34 height 20
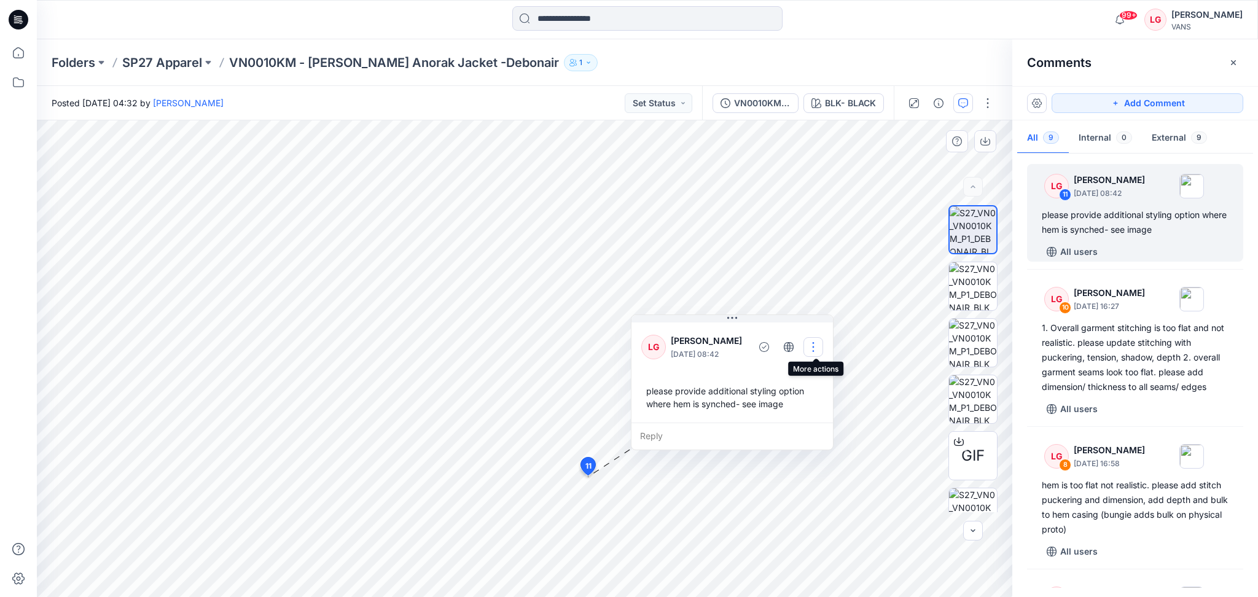
click at [817, 353] on button "button" at bounding box center [813, 347] width 20 height 20
click at [820, 377] on p "Edit comment" at bounding box center [819, 375] width 55 height 13
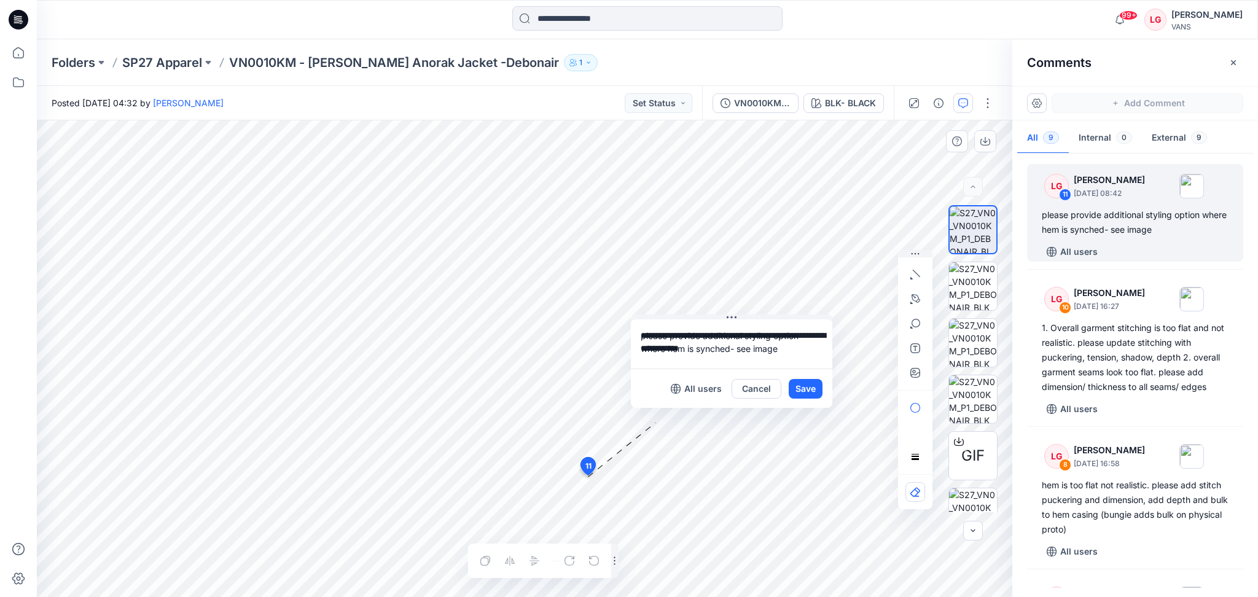
drag, startPoint x: 731, startPoint y: 350, endPoint x: 698, endPoint y: 352, distance: 32.6
click at [698, 352] on textarea "**********" at bounding box center [731, 343] width 201 height 49
type textarea "**********"
click at [801, 391] on button "Save" at bounding box center [805, 389] width 34 height 20
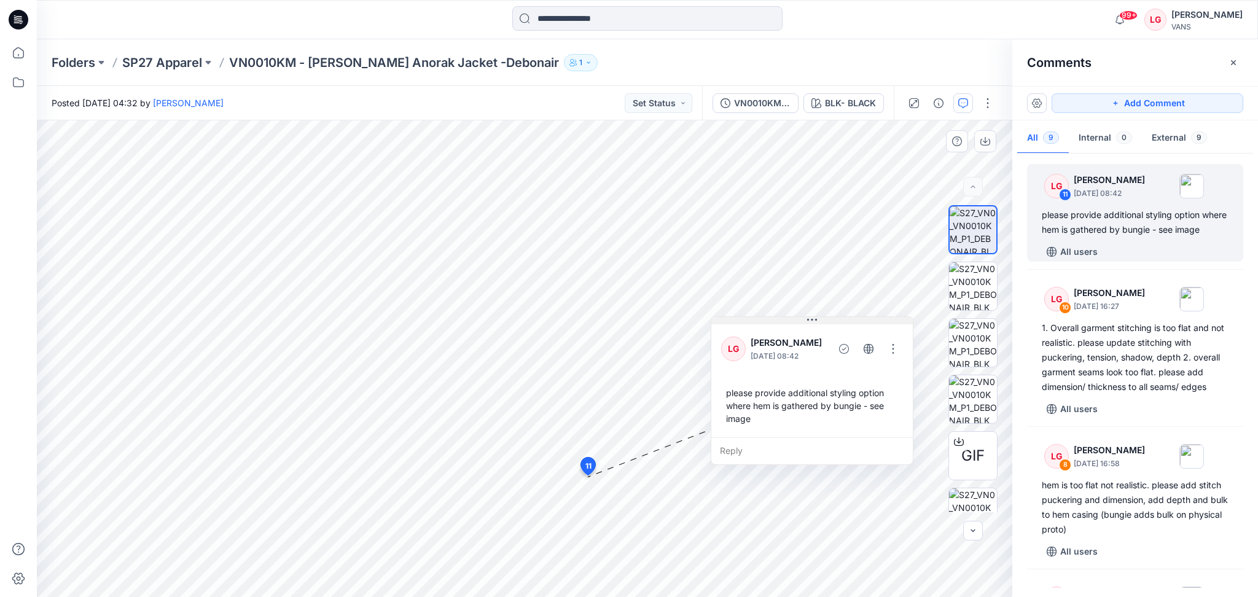
drag, startPoint x: 781, startPoint y: 321, endPoint x: 860, endPoint y: 322, distance: 79.9
click at [860, 322] on button at bounding box center [811, 320] width 201 height 7
click at [1038, 104] on button "button" at bounding box center [1037, 103] width 20 height 20
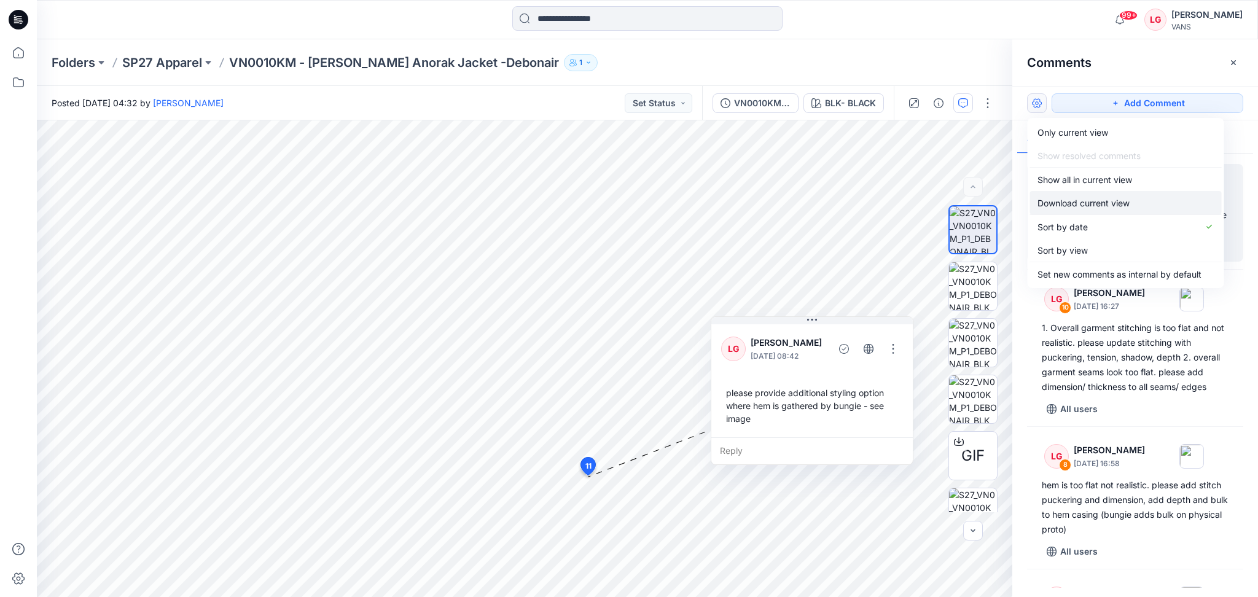
click at [1068, 200] on p "Download current view" at bounding box center [1083, 203] width 92 height 13
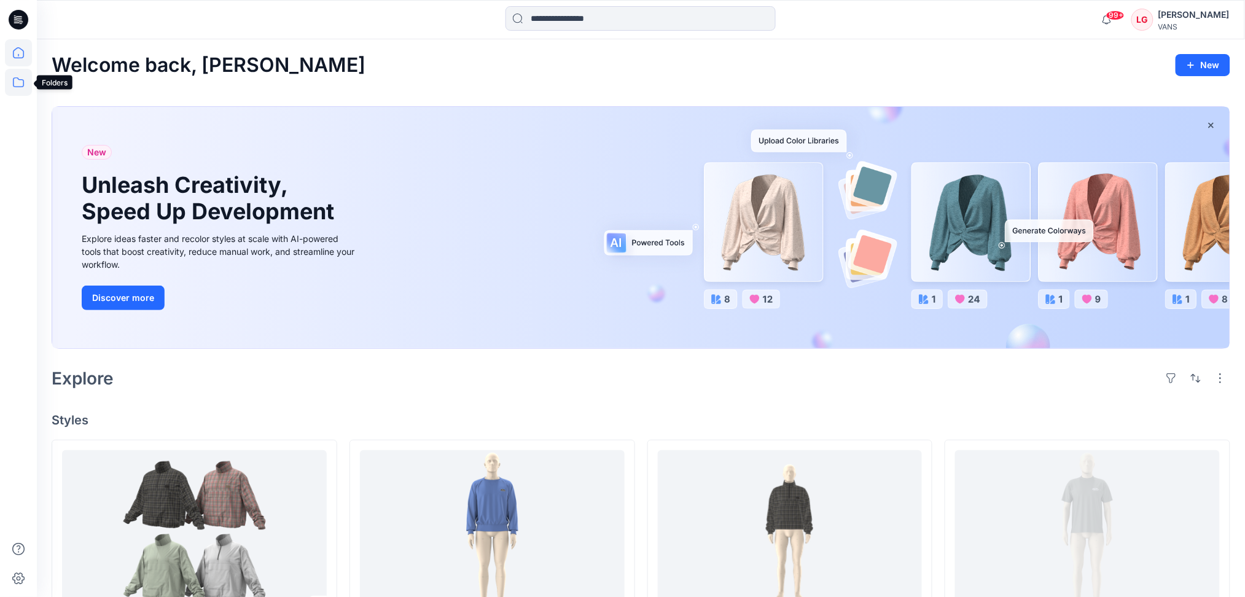
click at [17, 85] on icon at bounding box center [18, 82] width 27 height 27
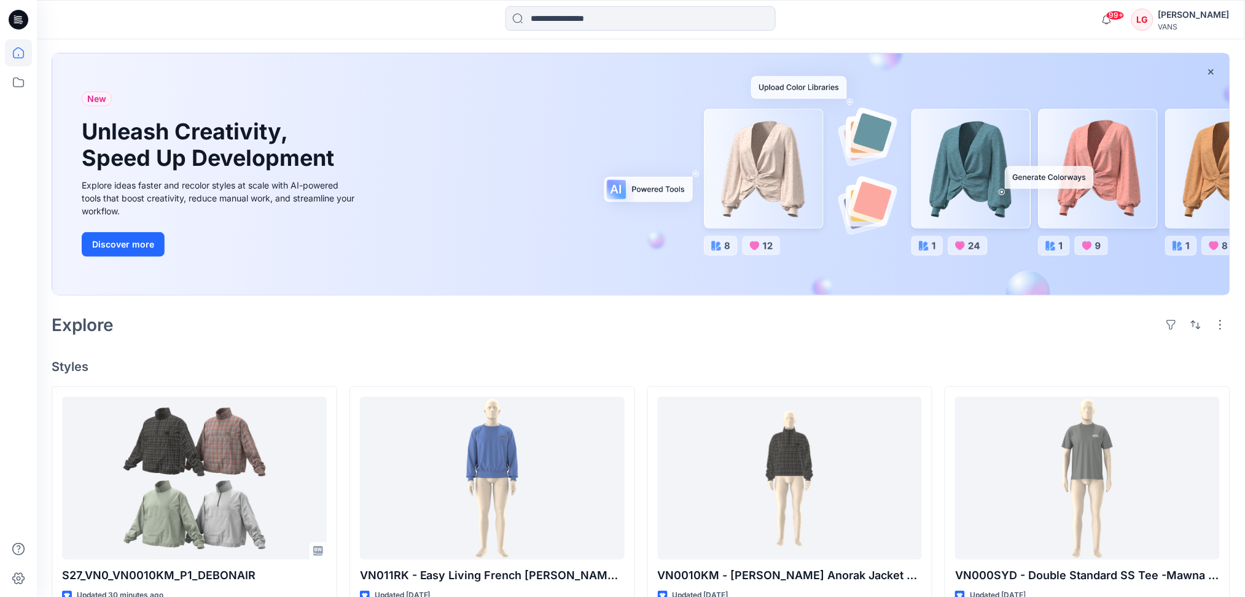
scroll to position [163, 0]
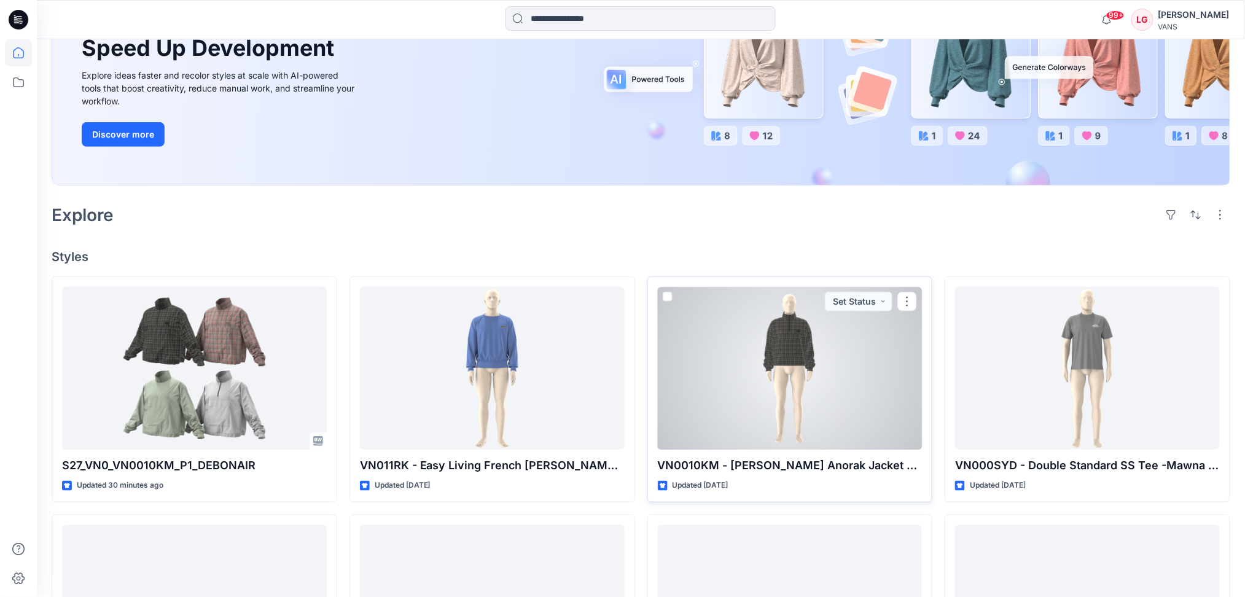
click at [732, 362] on div at bounding box center [790, 368] width 265 height 163
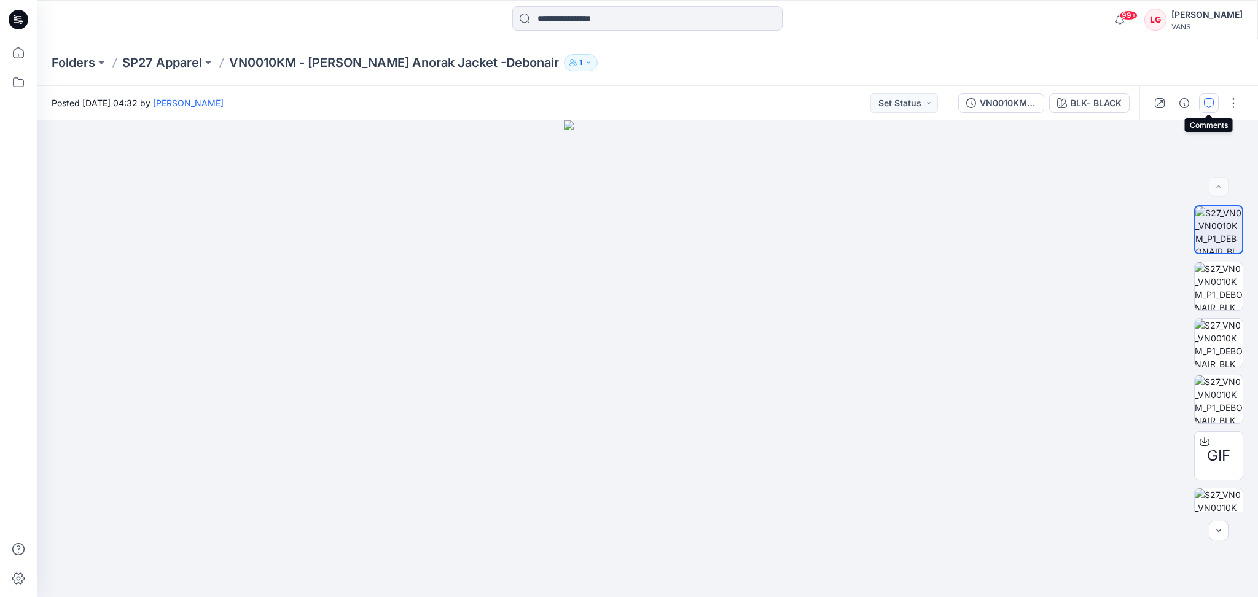
click at [1210, 103] on icon "button" at bounding box center [1209, 103] width 10 height 10
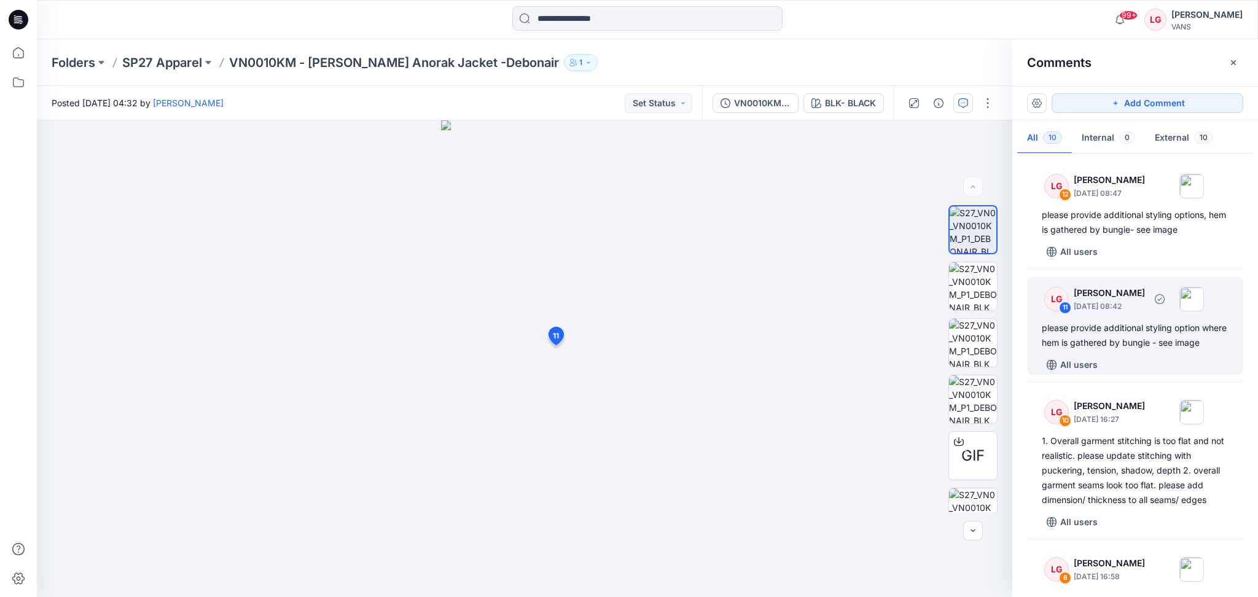
click at [1133, 343] on div "please provide additional styling option where hem is gathered by bungie - see …" at bounding box center [1135, 335] width 187 height 29
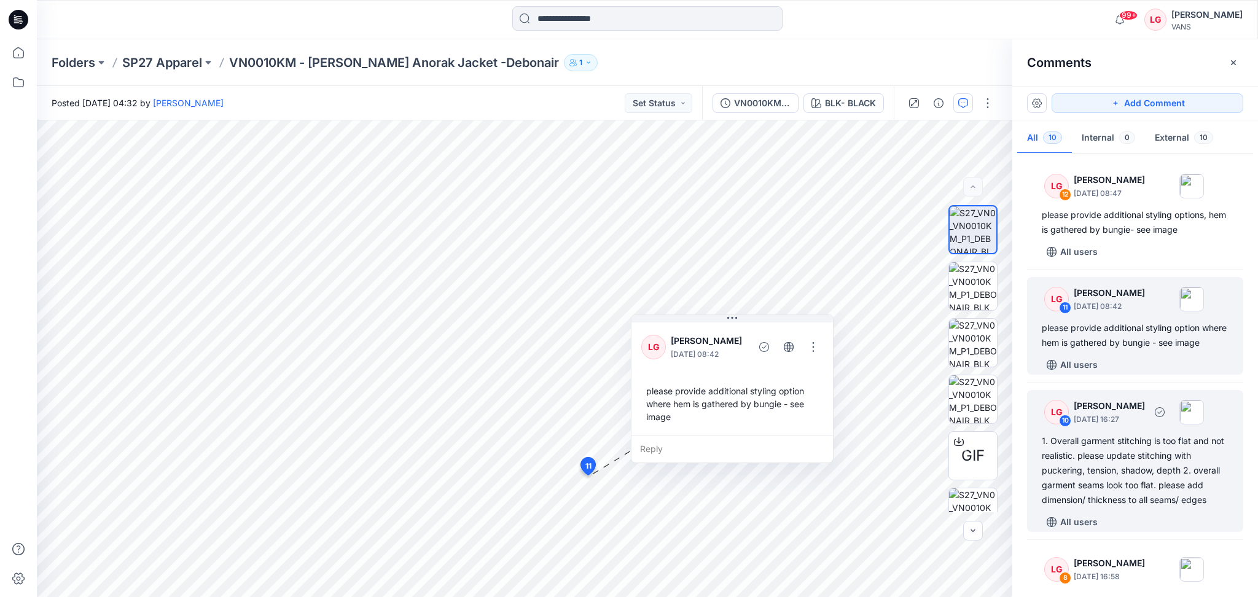
click at [1124, 454] on div "1. Overall garment stitching is too flat and not realistic. please update stitc…" at bounding box center [1135, 471] width 187 height 74
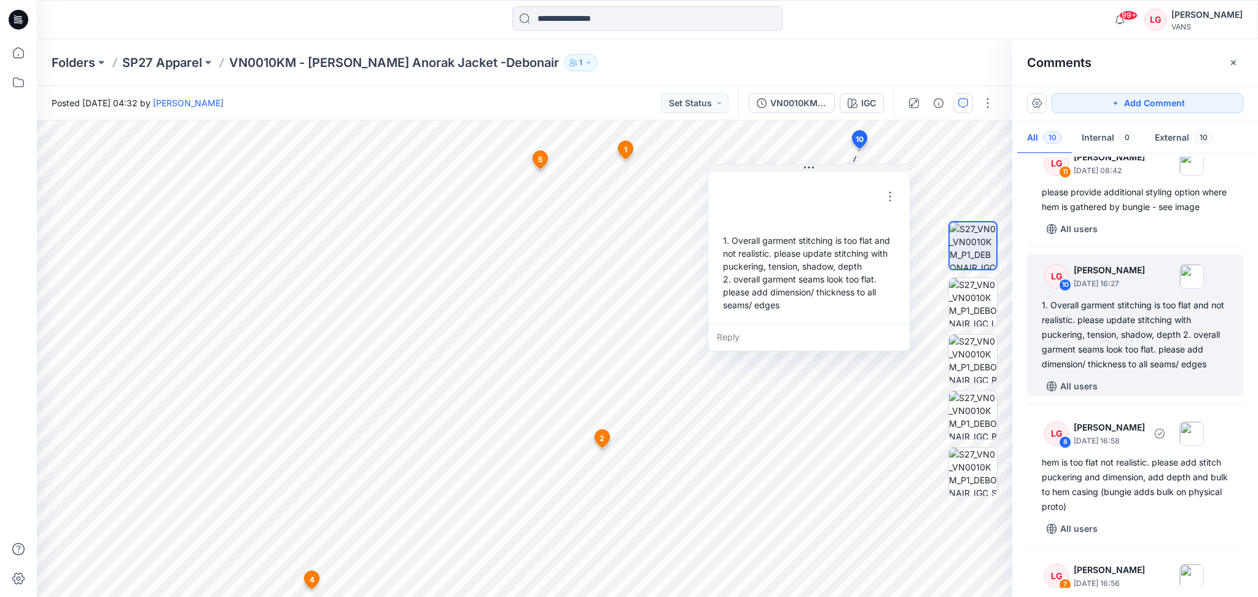
scroll to position [163, 0]
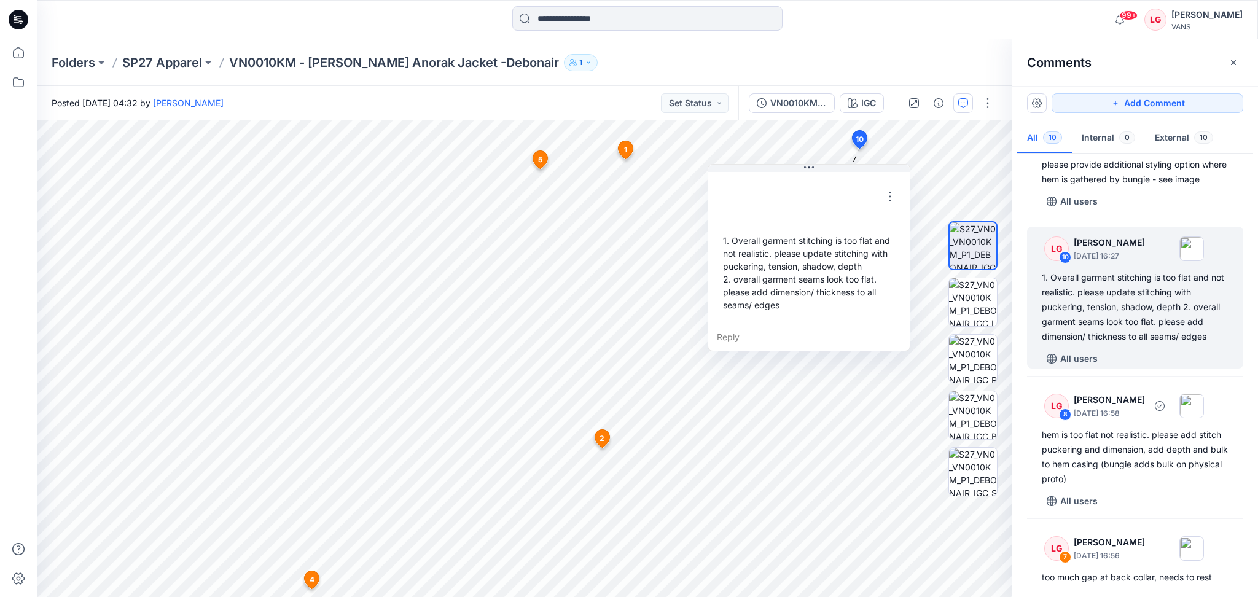
click at [1124, 454] on div "LG 8 [PERSON_NAME] [DATE] 16:58 hem is too flat not realistic. please add stitc…" at bounding box center [1135, 447] width 216 height 127
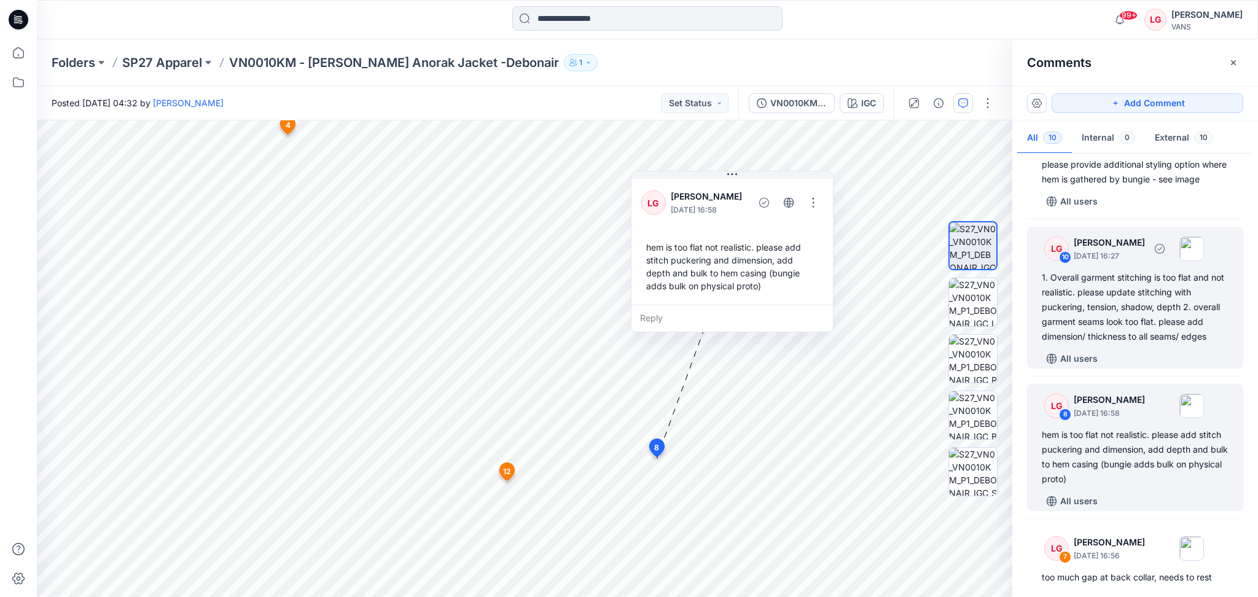
click at [1124, 334] on div "1. Overall garment stitching is too flat and not realistic. please update stitc…" at bounding box center [1135, 307] width 187 height 74
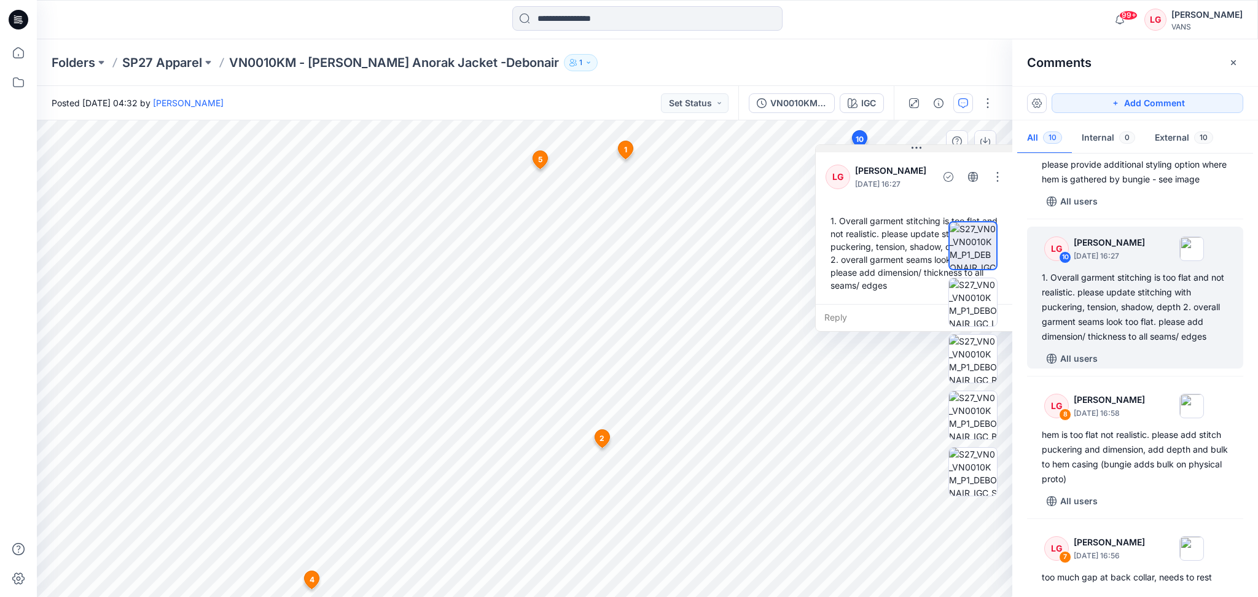
drag, startPoint x: 840, startPoint y: 168, endPoint x: 948, endPoint y: 149, distance: 109.1
click at [948, 149] on button at bounding box center [916, 148] width 201 height 7
click at [1038, 104] on button "button" at bounding box center [1037, 103] width 20 height 20
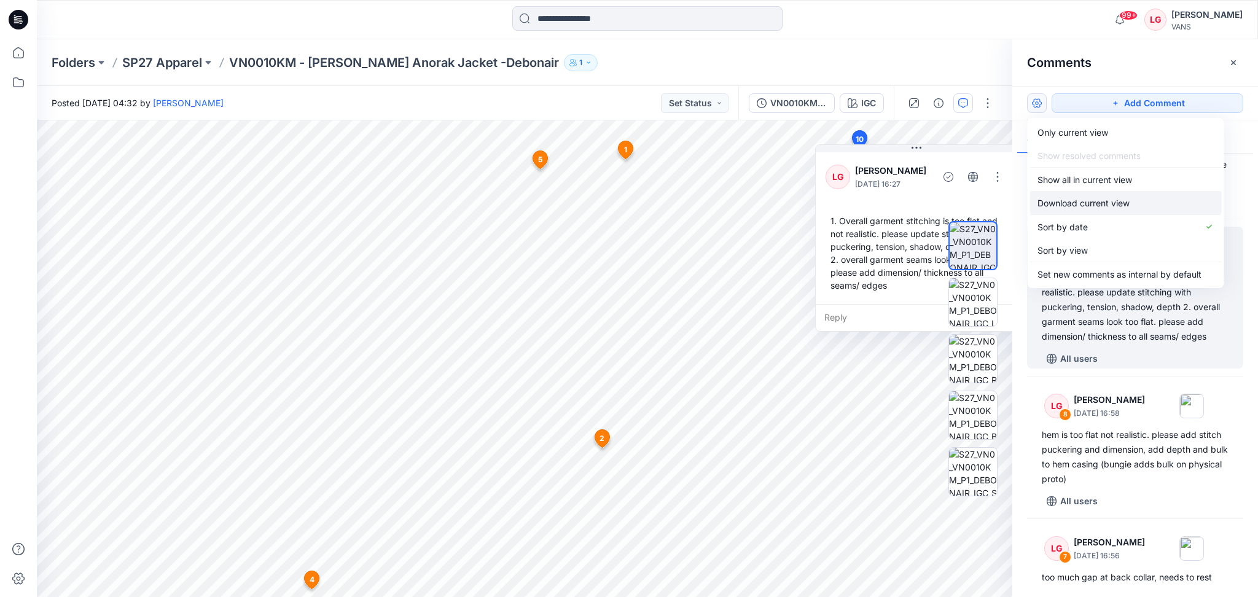
click at [1080, 205] on p "Download current view" at bounding box center [1083, 203] width 92 height 13
